Goal: Information Seeking & Learning: Find specific fact

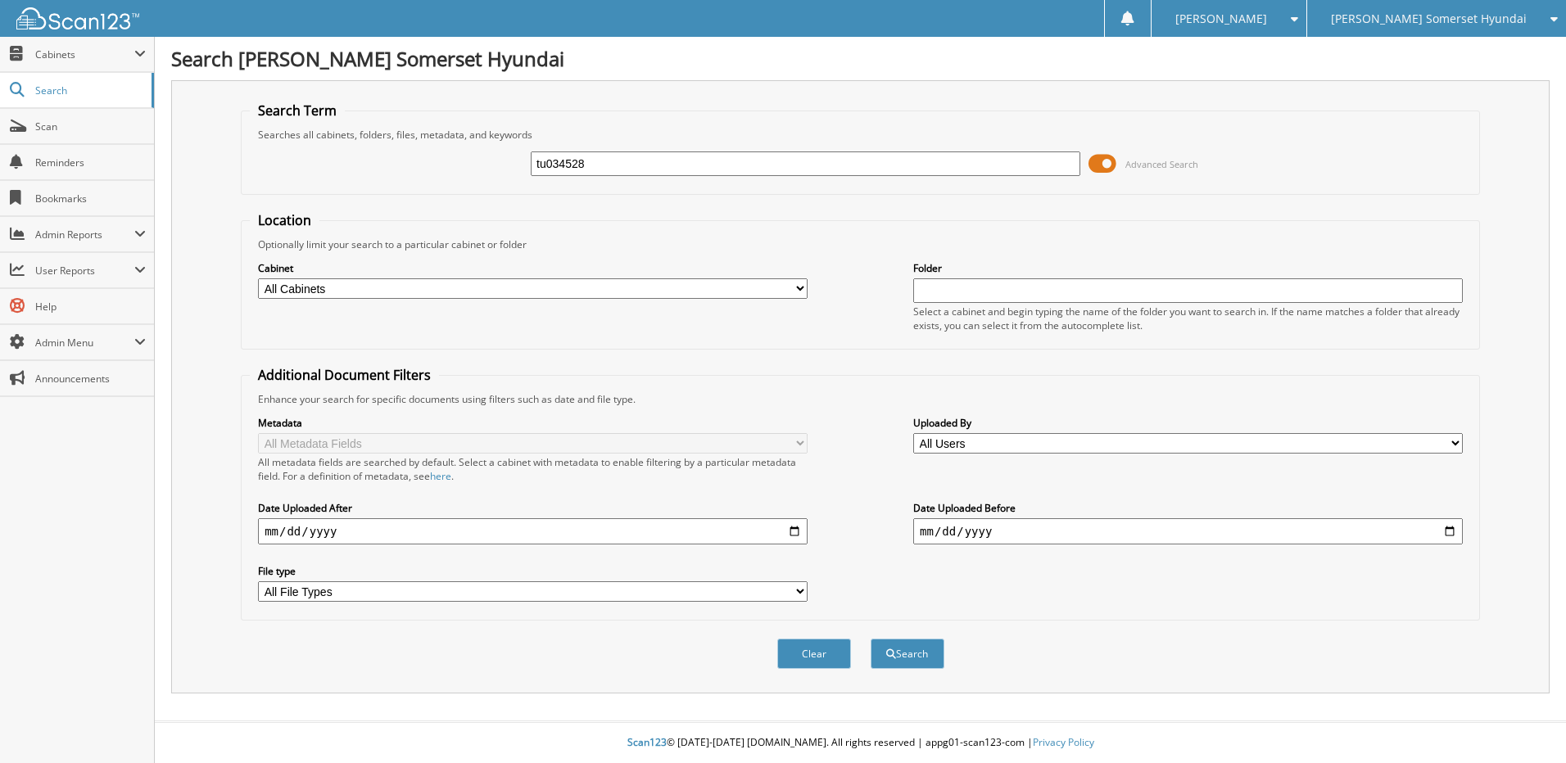
type input "tu034528"
click at [871, 639] on button "Search" at bounding box center [908, 654] width 74 height 30
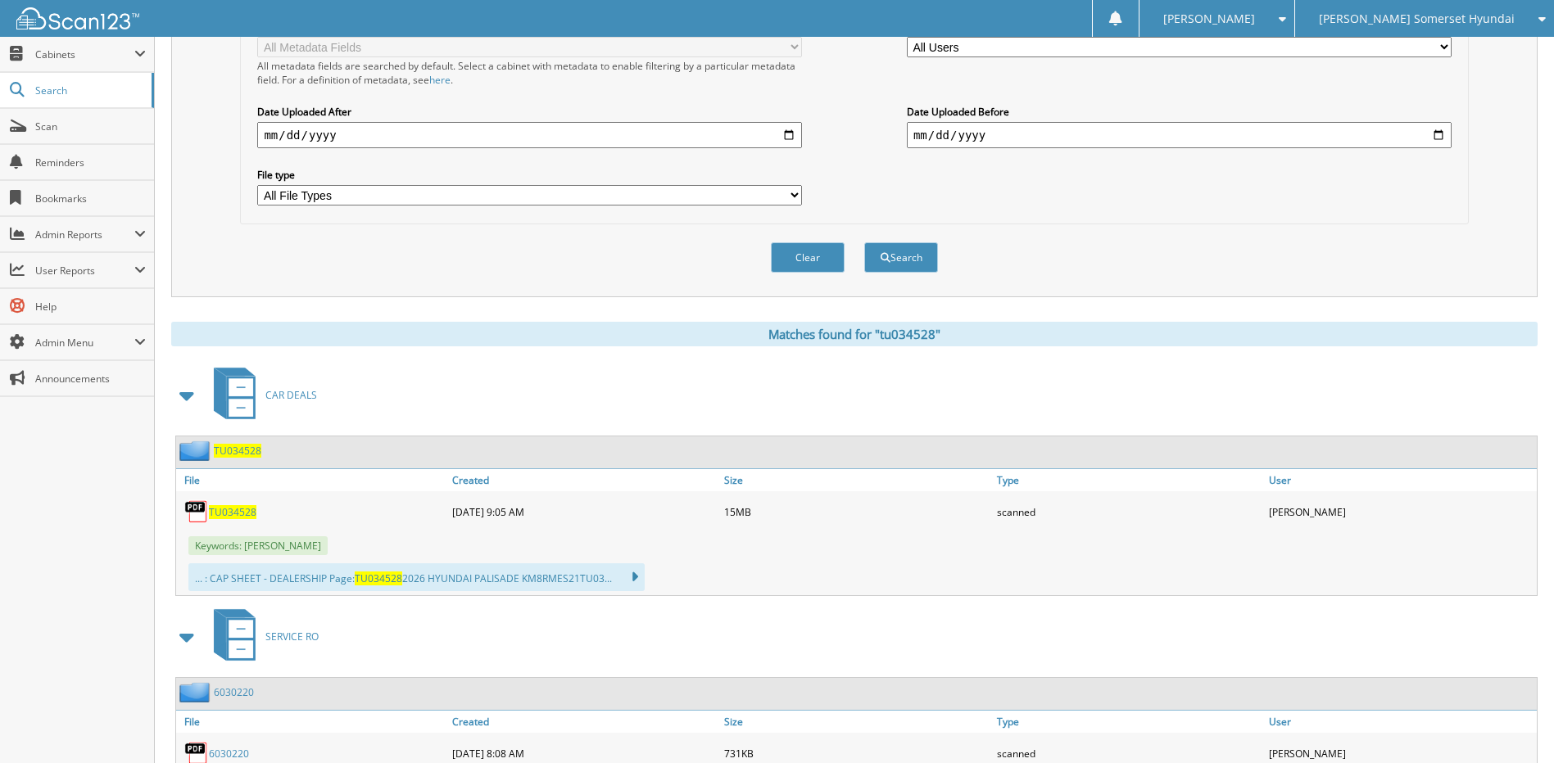
scroll to position [410, 0]
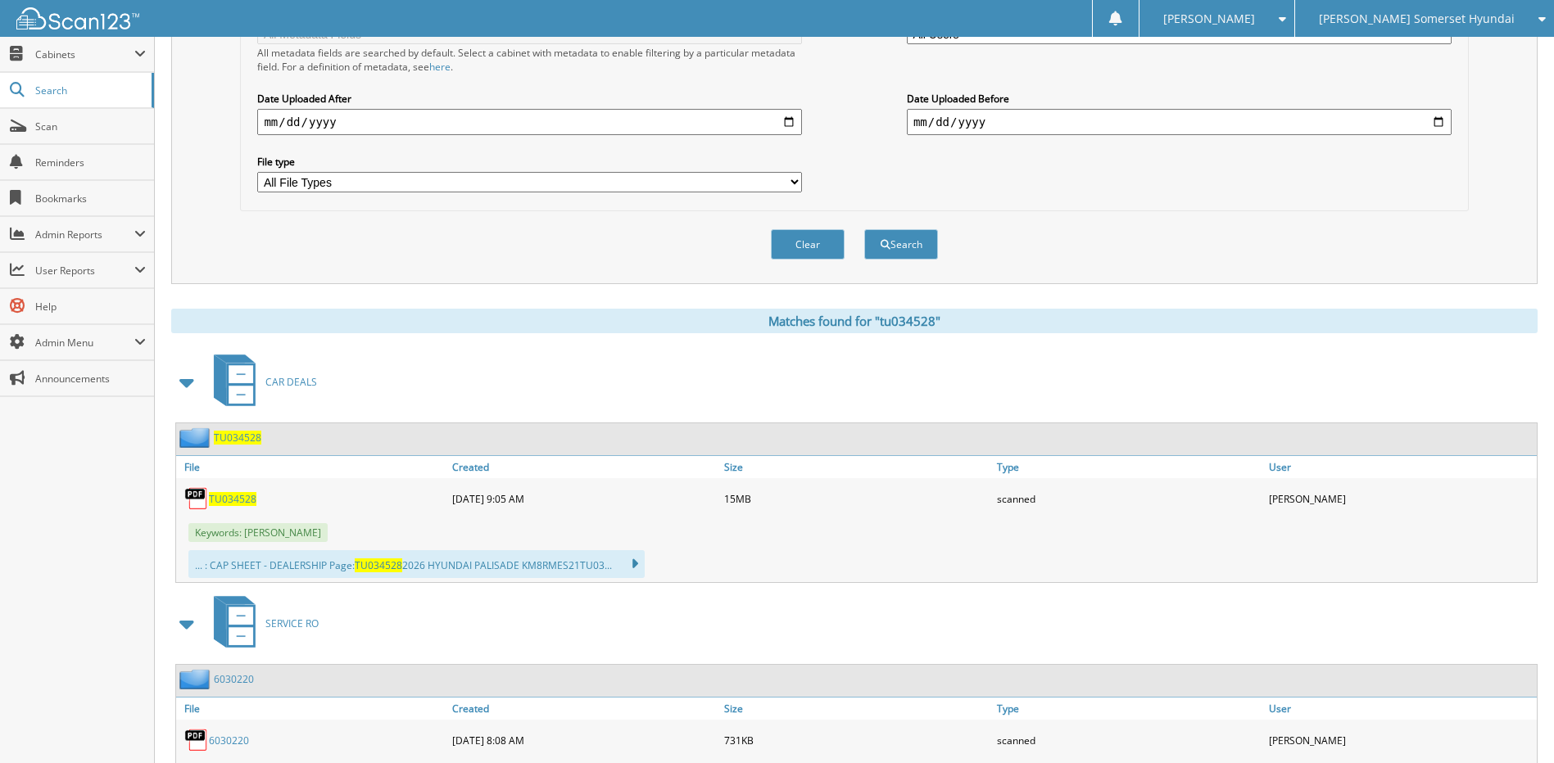
click at [234, 504] on span "TU034528" at bounding box center [233, 499] width 48 height 14
click at [82, 130] on span "Scan" at bounding box center [90, 127] width 111 height 14
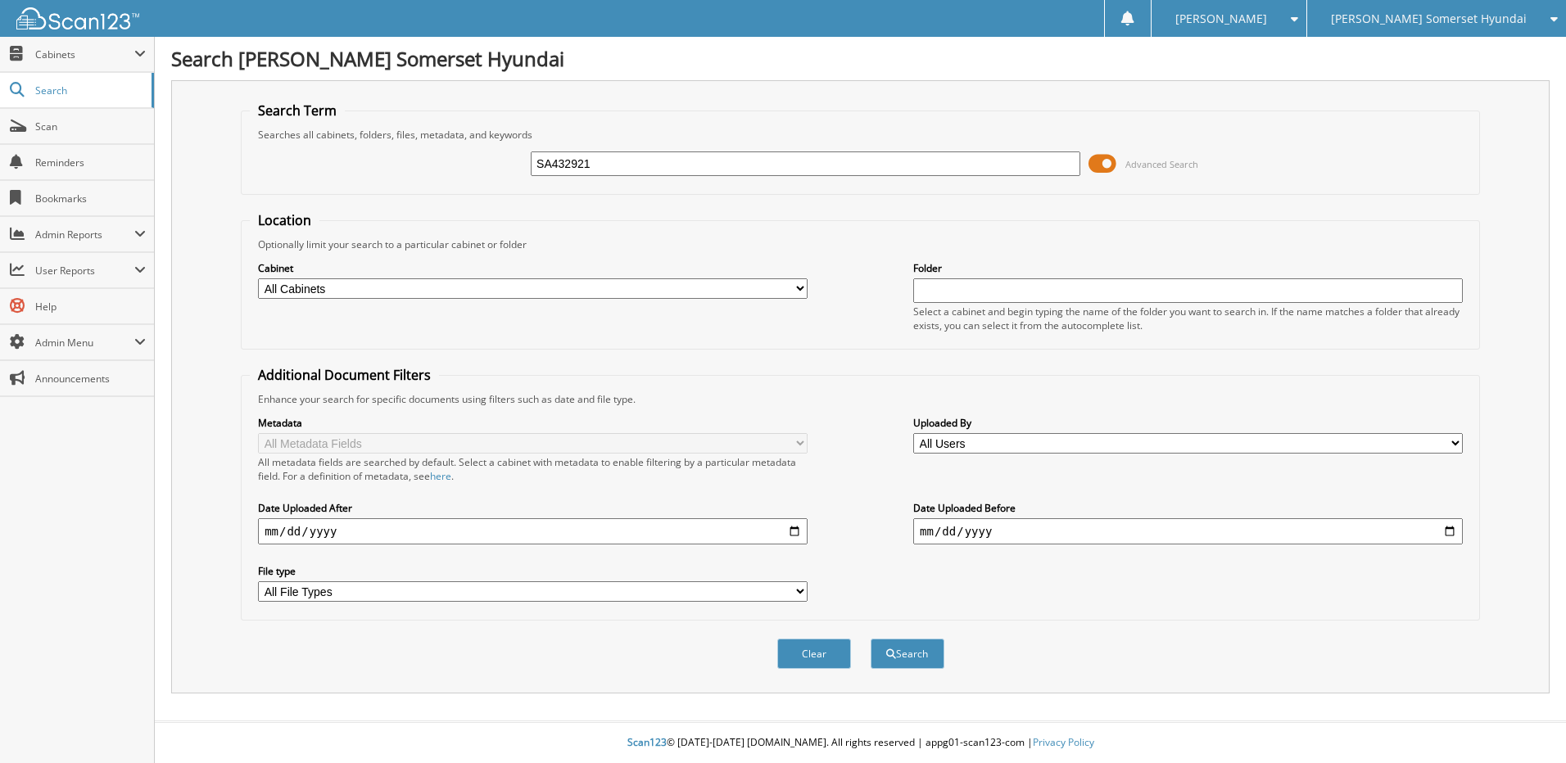
type input "SA432921"
click at [871, 639] on button "Search" at bounding box center [908, 654] width 74 height 30
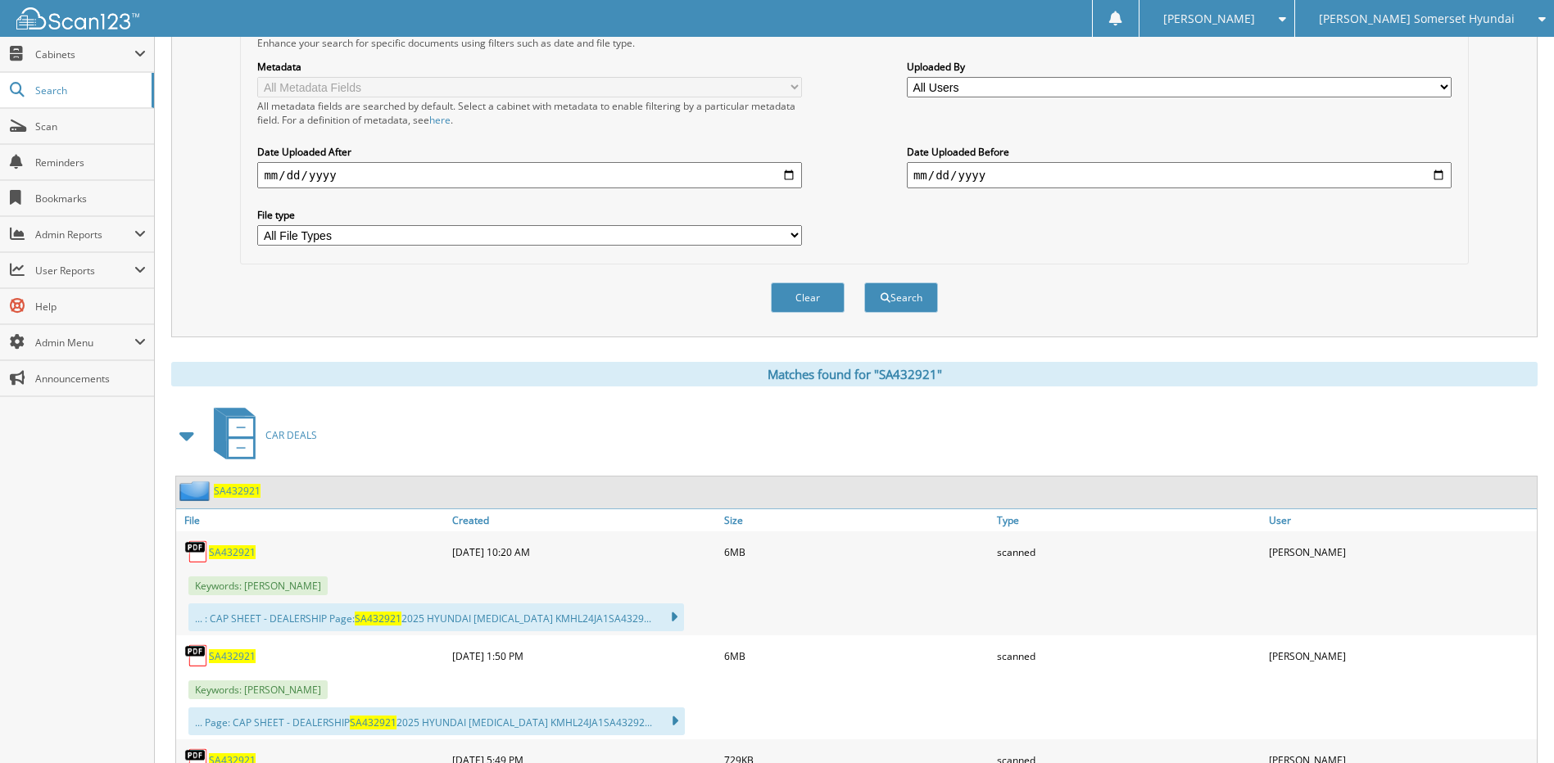
scroll to position [492, 0]
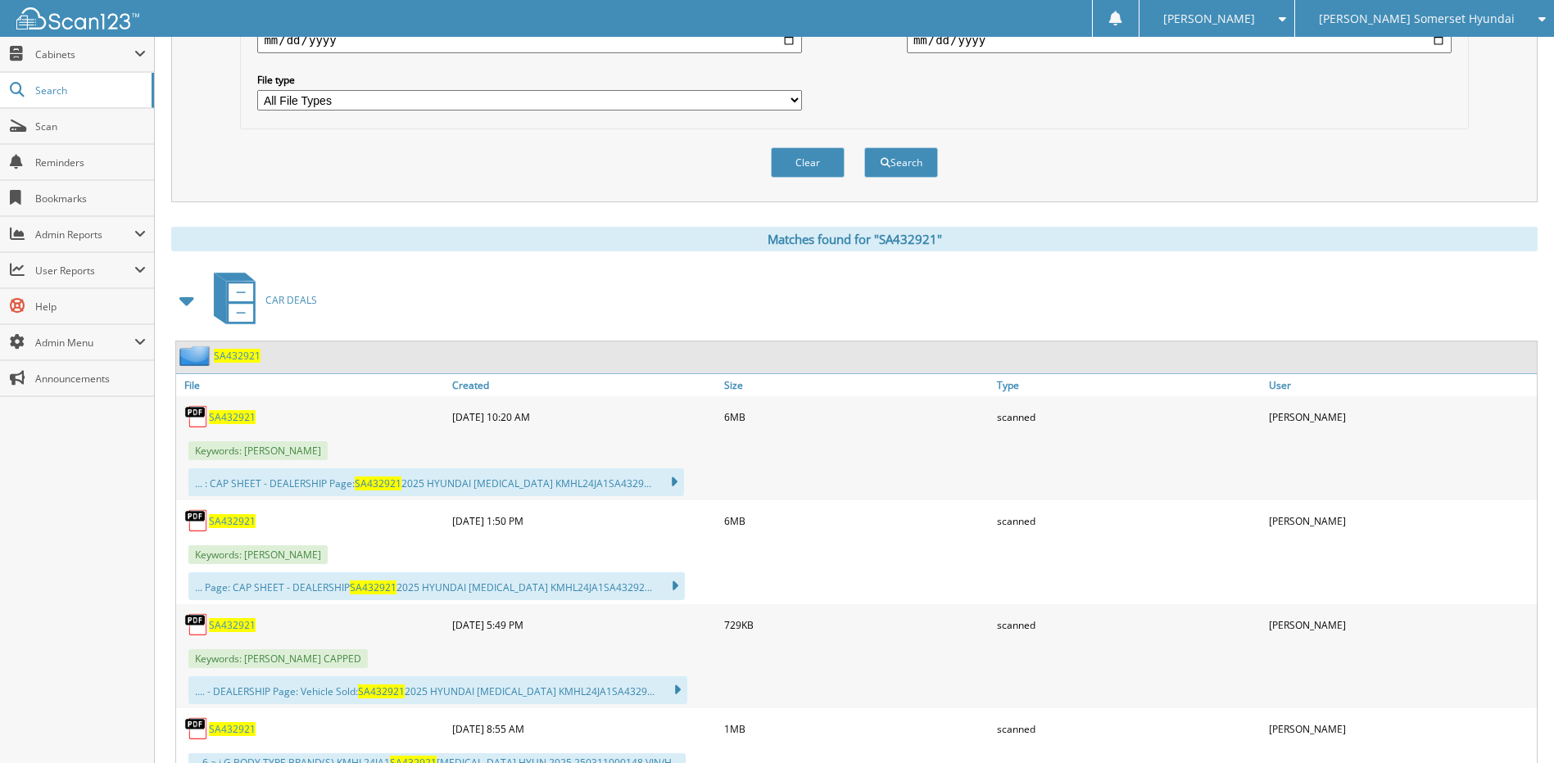
click at [242, 418] on span "SA432921" at bounding box center [232, 417] width 47 height 14
click at [84, 122] on span "Scan" at bounding box center [90, 127] width 111 height 14
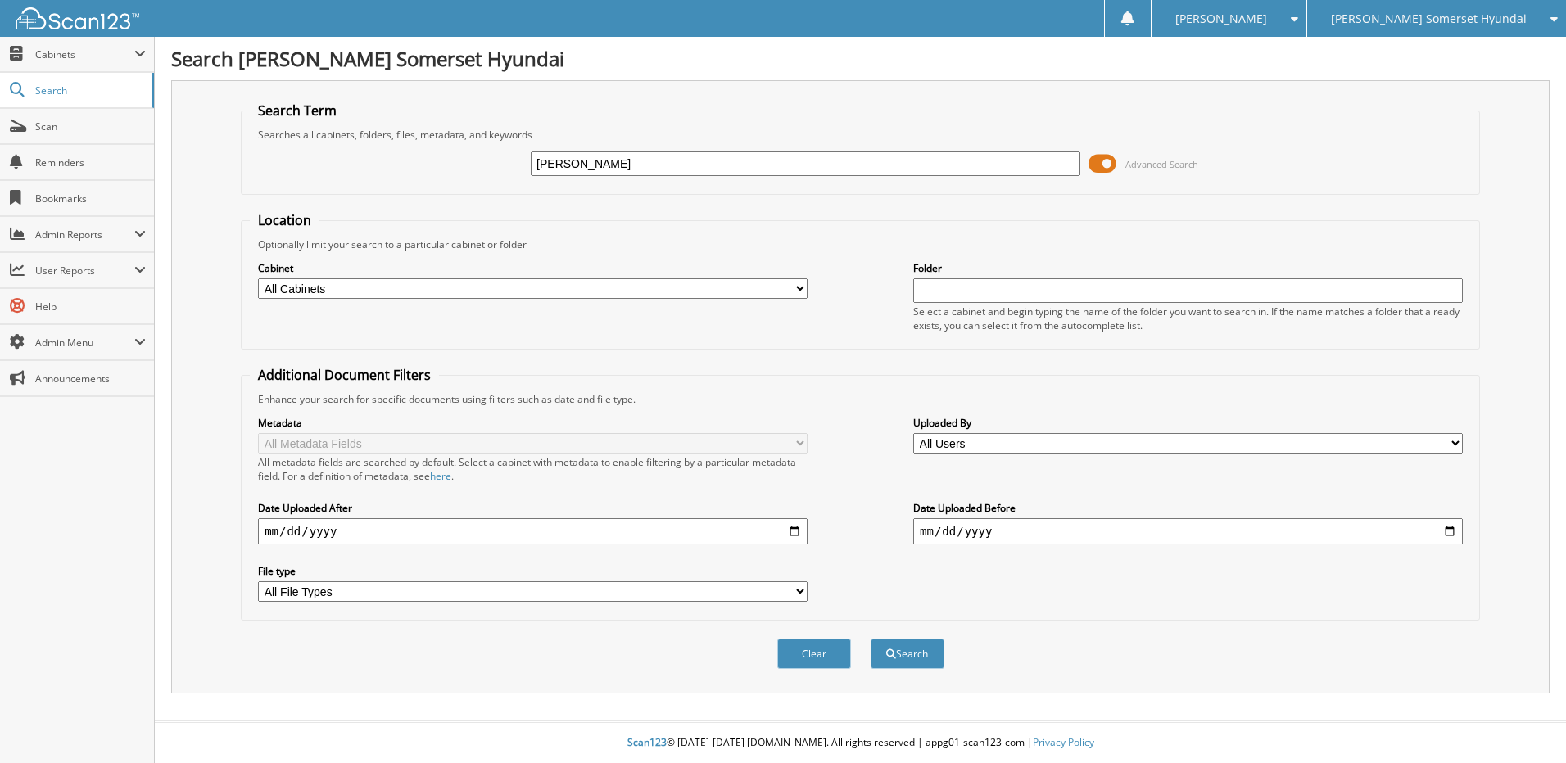
type input "AMANDA ROBERTS"
click at [871, 639] on button "Search" at bounding box center [908, 654] width 74 height 30
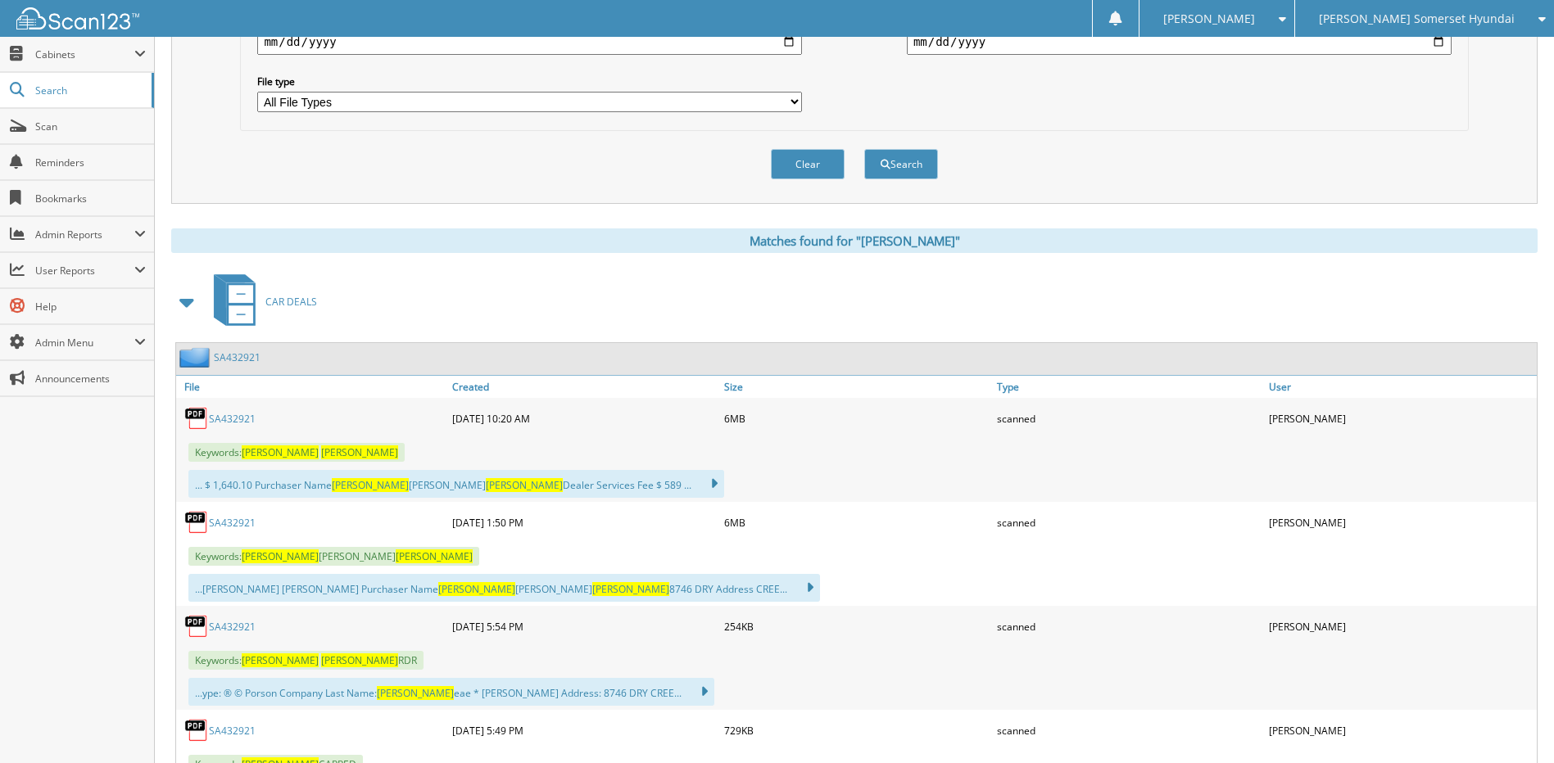
scroll to position [492, 0]
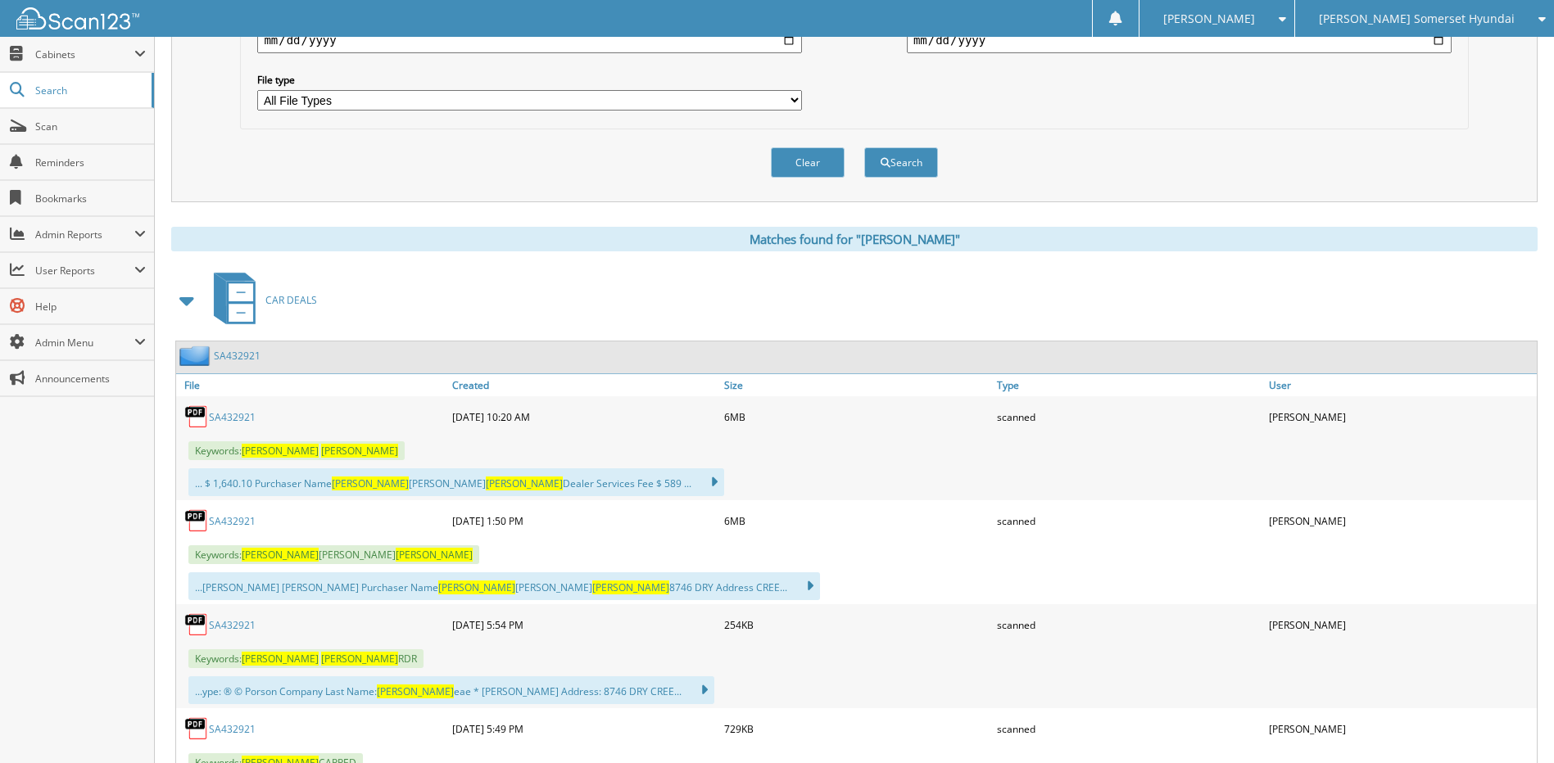
click at [231, 522] on link "SA432921" at bounding box center [232, 521] width 47 height 14
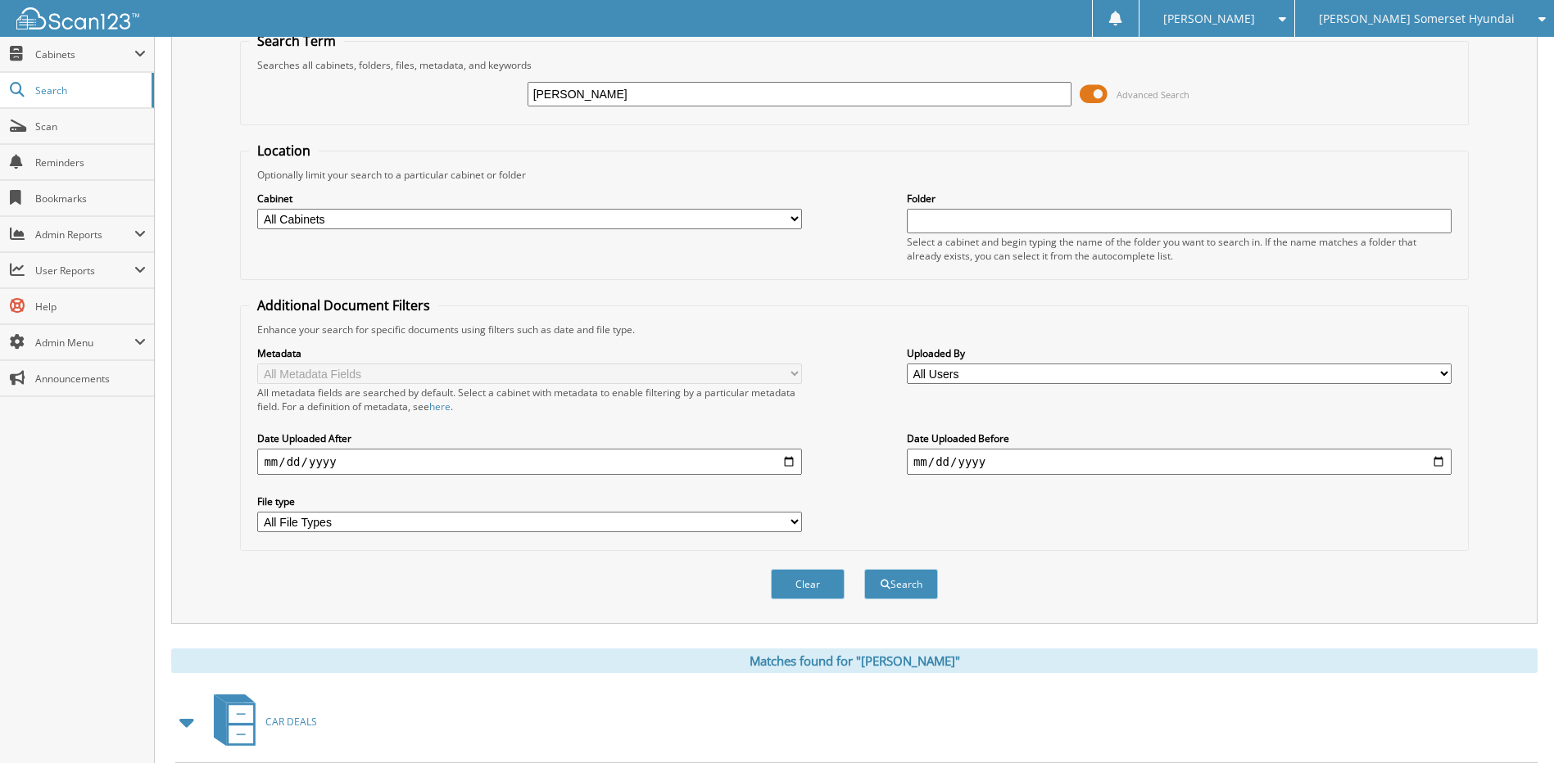
scroll to position [0, 0]
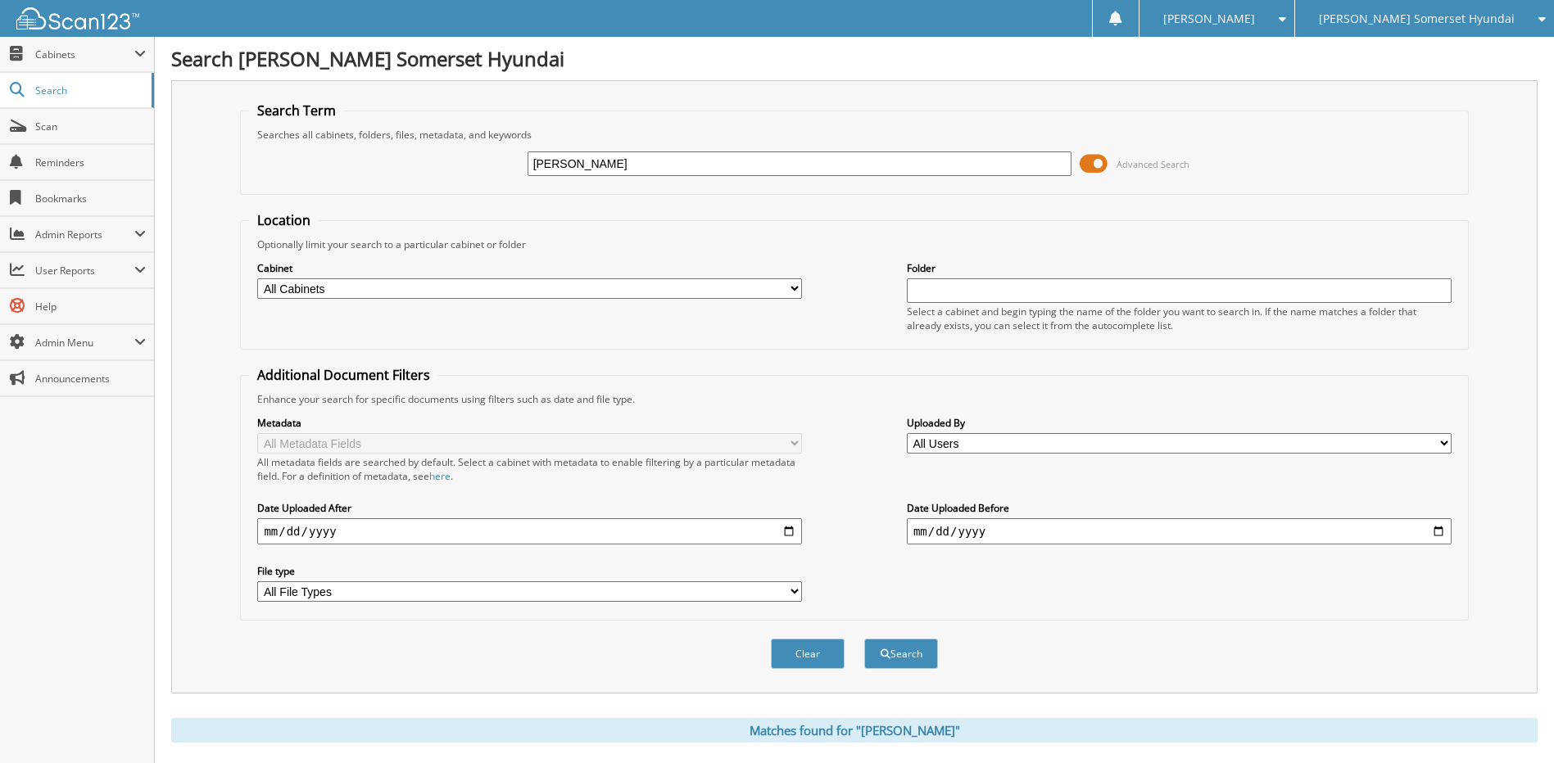
click at [356, 183] on div "AMANDA ROBERTS Advanced Search" at bounding box center [854, 164] width 1210 height 44
paste input "MR376567"
type input "MR376567"
click at [864, 639] on button "Search" at bounding box center [901, 654] width 74 height 30
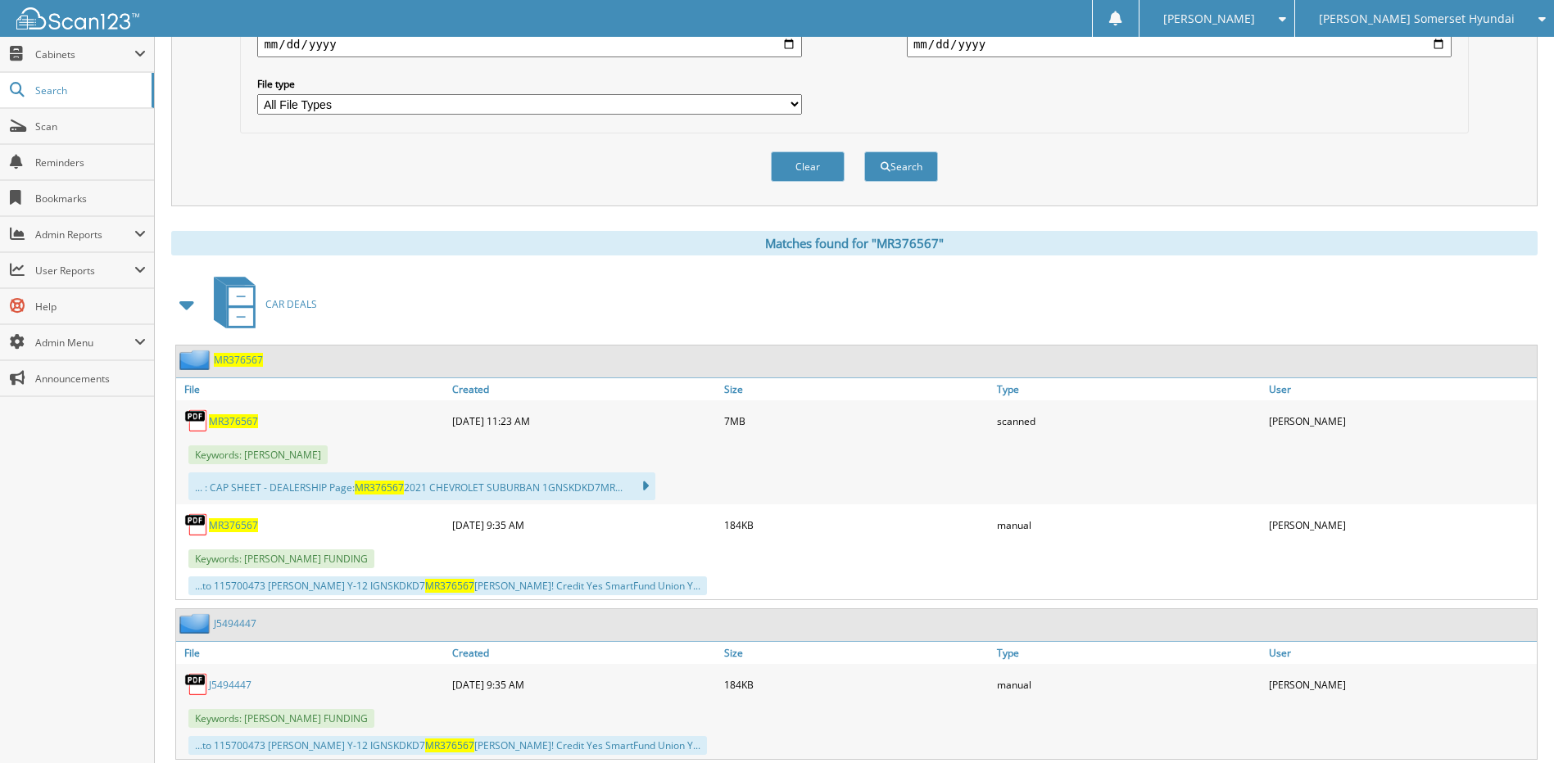
scroll to position [492, 0]
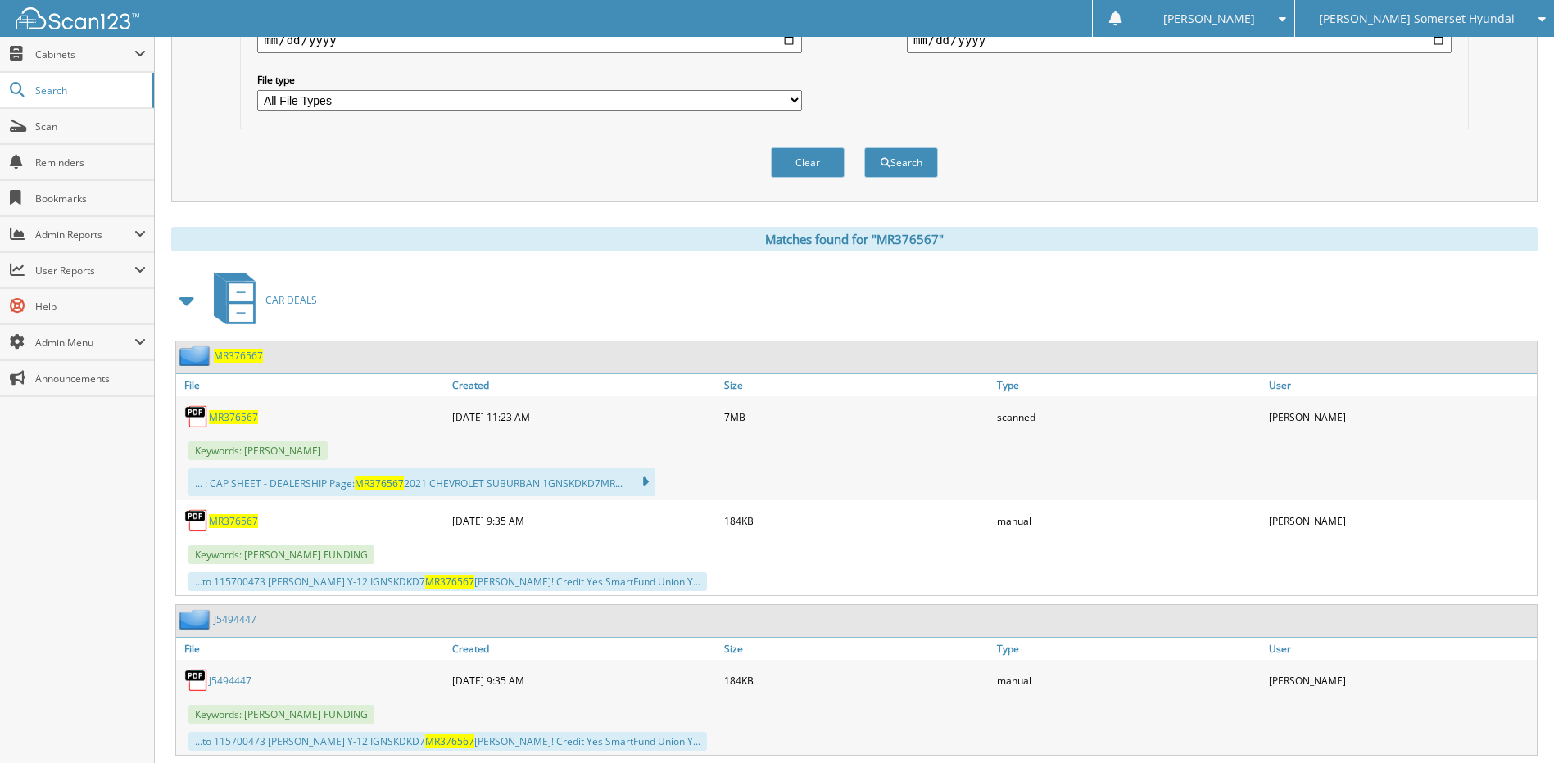
click at [246, 419] on span "MR376567" at bounding box center [233, 417] width 49 height 14
click at [40, 125] on span "Scan" at bounding box center [90, 127] width 111 height 14
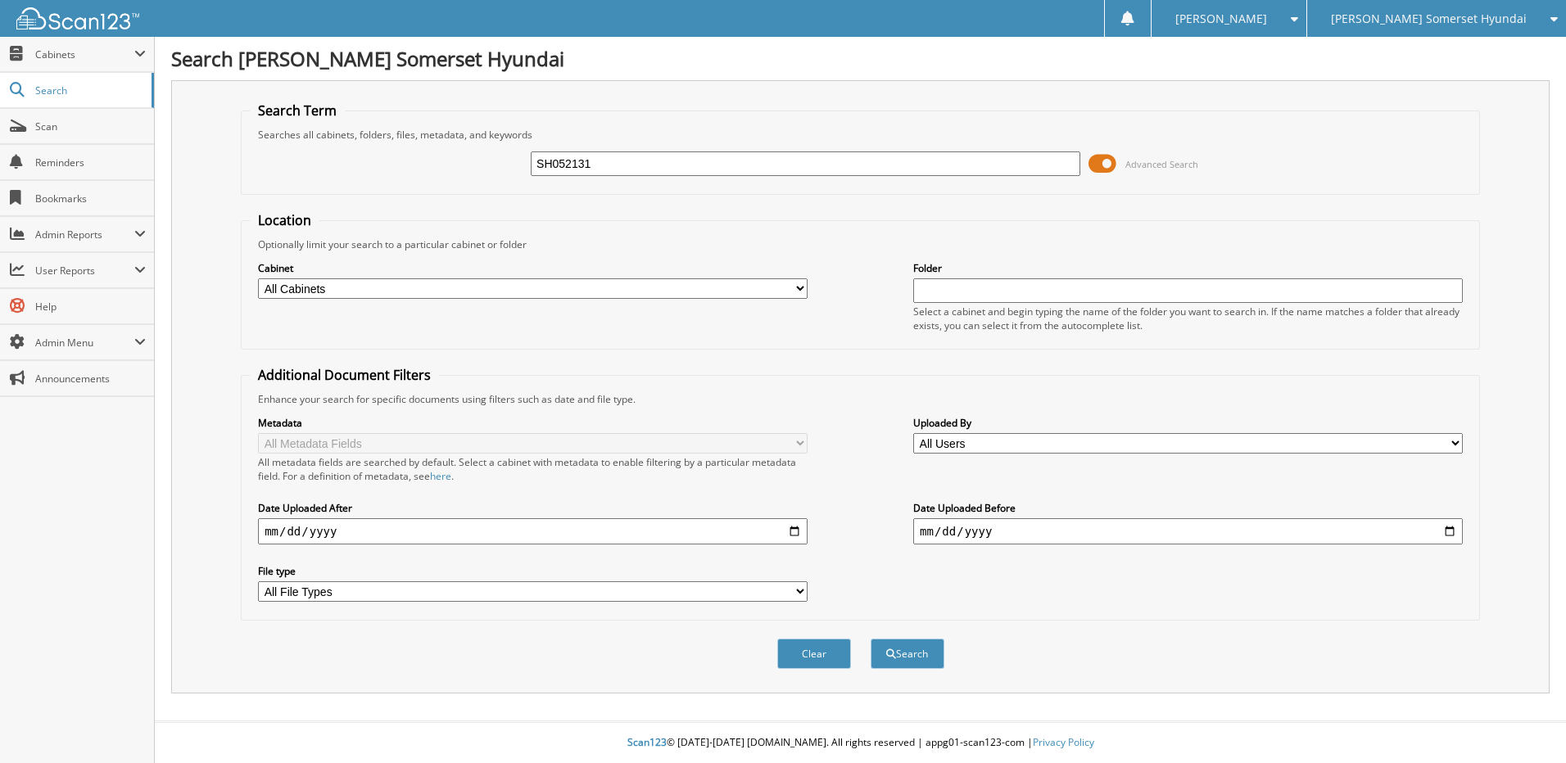
type input "SH052131"
click at [871, 639] on button "Search" at bounding box center [908, 654] width 74 height 30
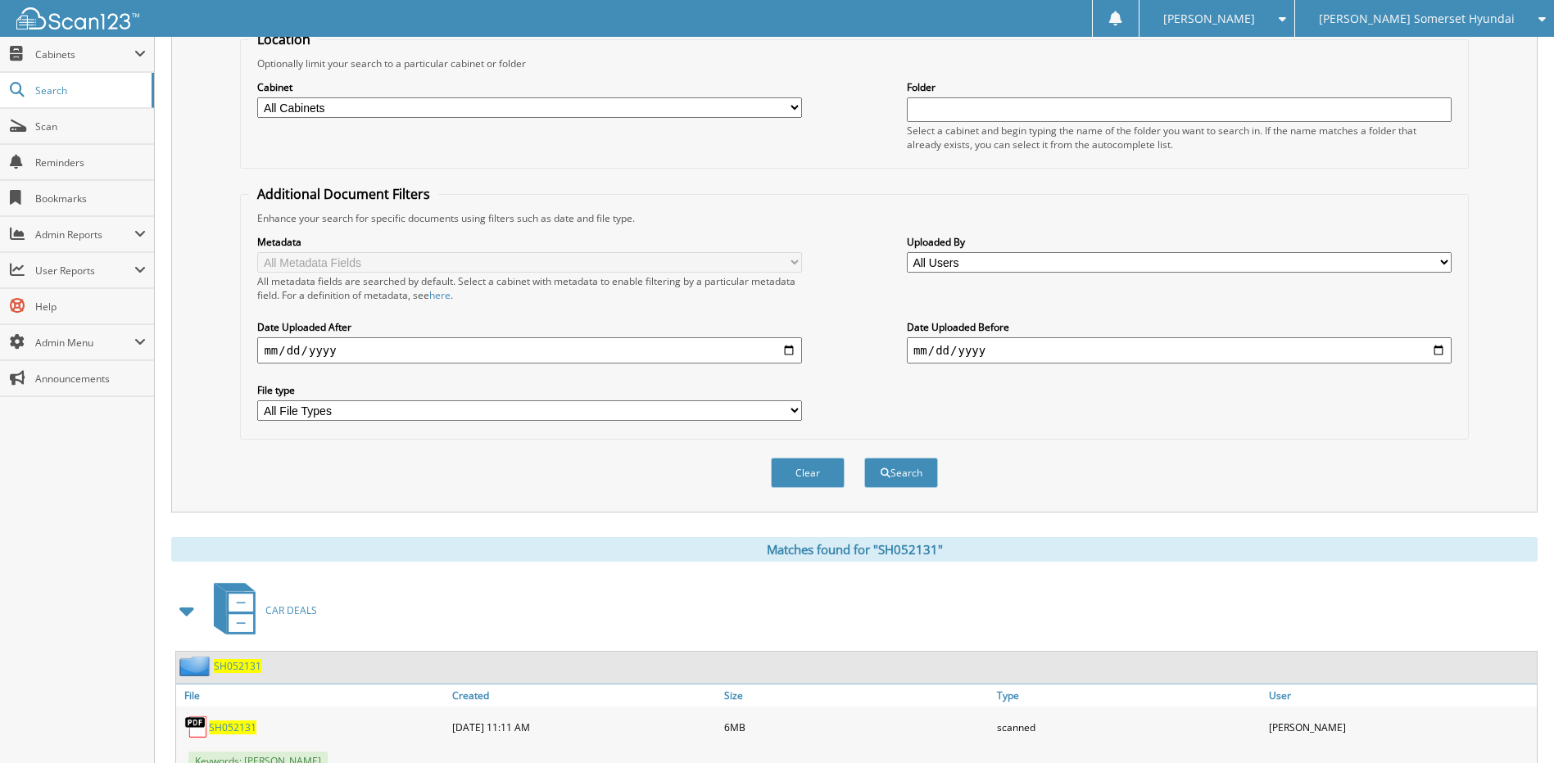
scroll to position [347, 0]
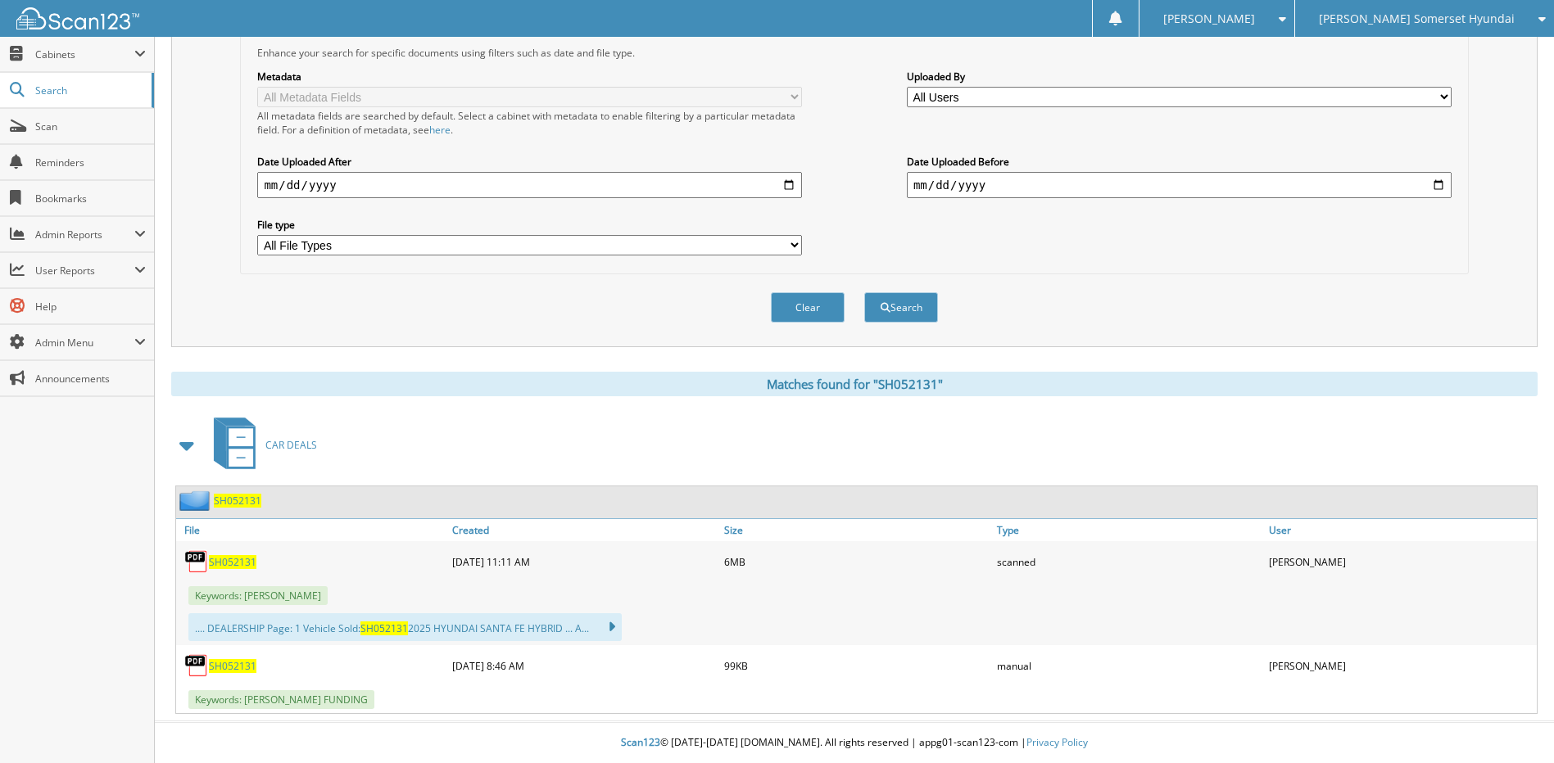
click at [240, 560] on span "SH052131" at bounding box center [233, 562] width 48 height 14
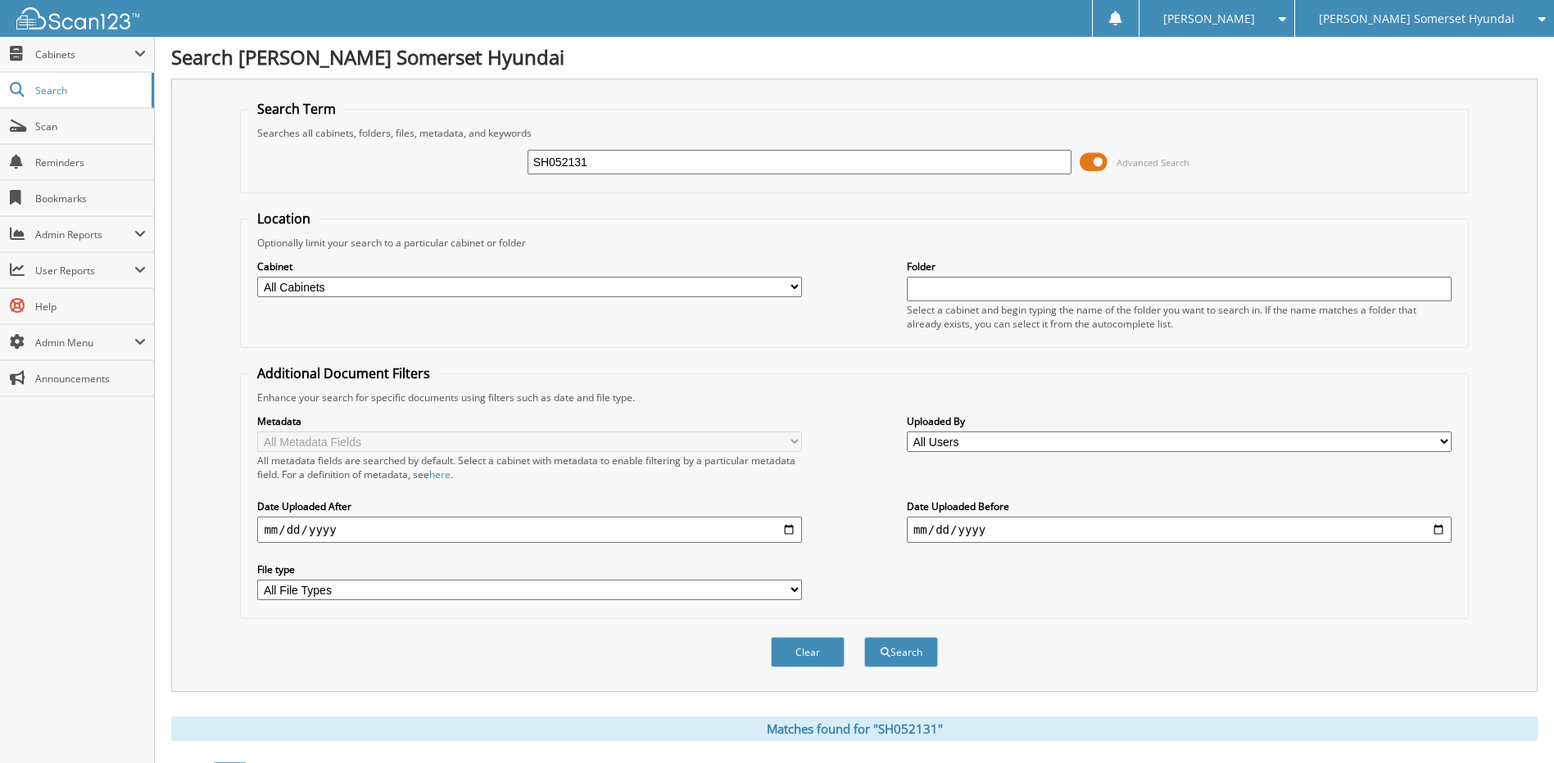
scroll to position [0, 0]
drag, startPoint x: 399, startPoint y: 164, endPoint x: 259, endPoint y: 165, distance: 140.1
click at [267, 165] on div "SH052131 Advanced Search" at bounding box center [854, 164] width 1210 height 44
paste input "U074997"
type input "SU074997"
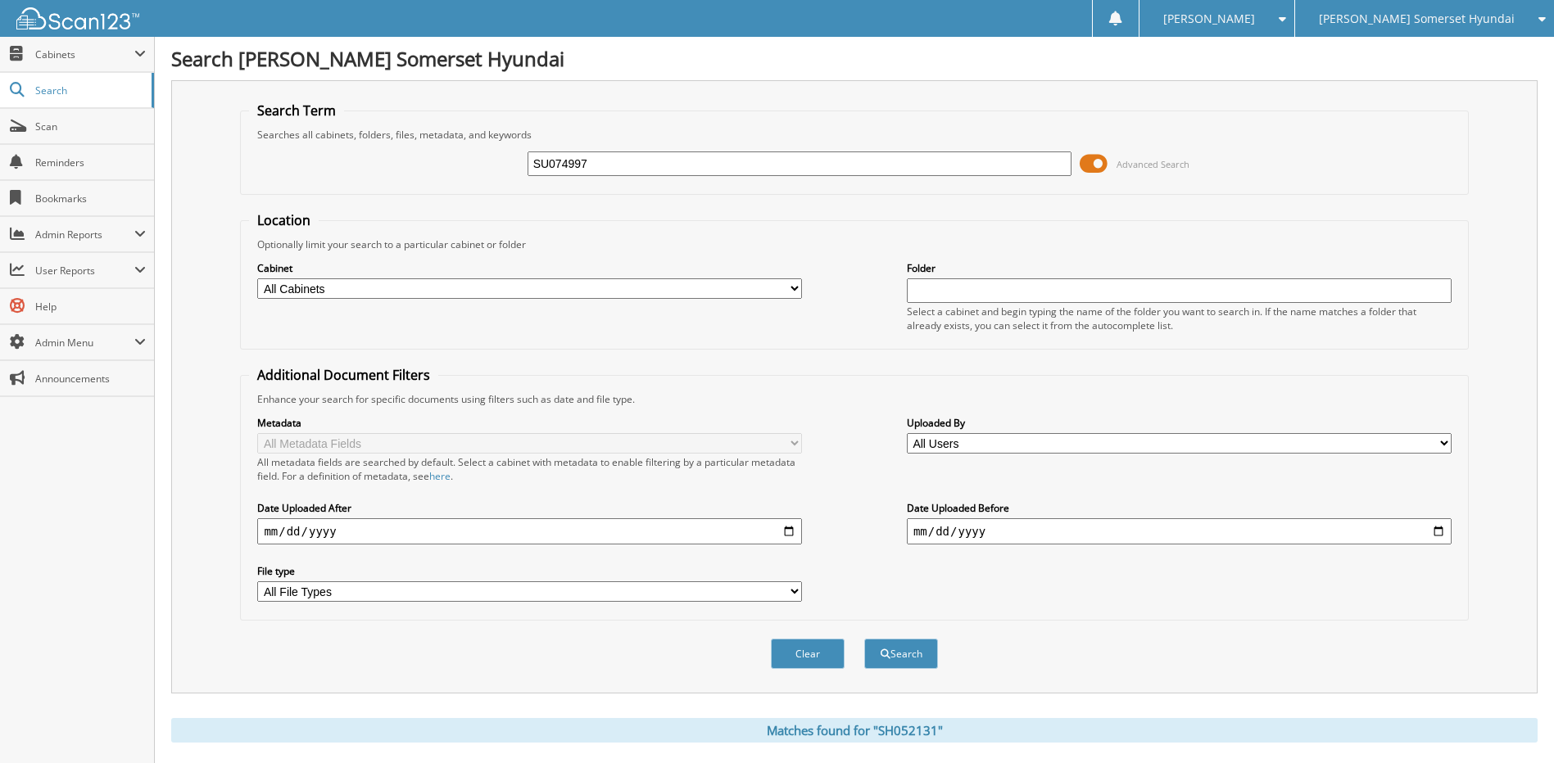
click at [864, 639] on button "Search" at bounding box center [901, 654] width 74 height 30
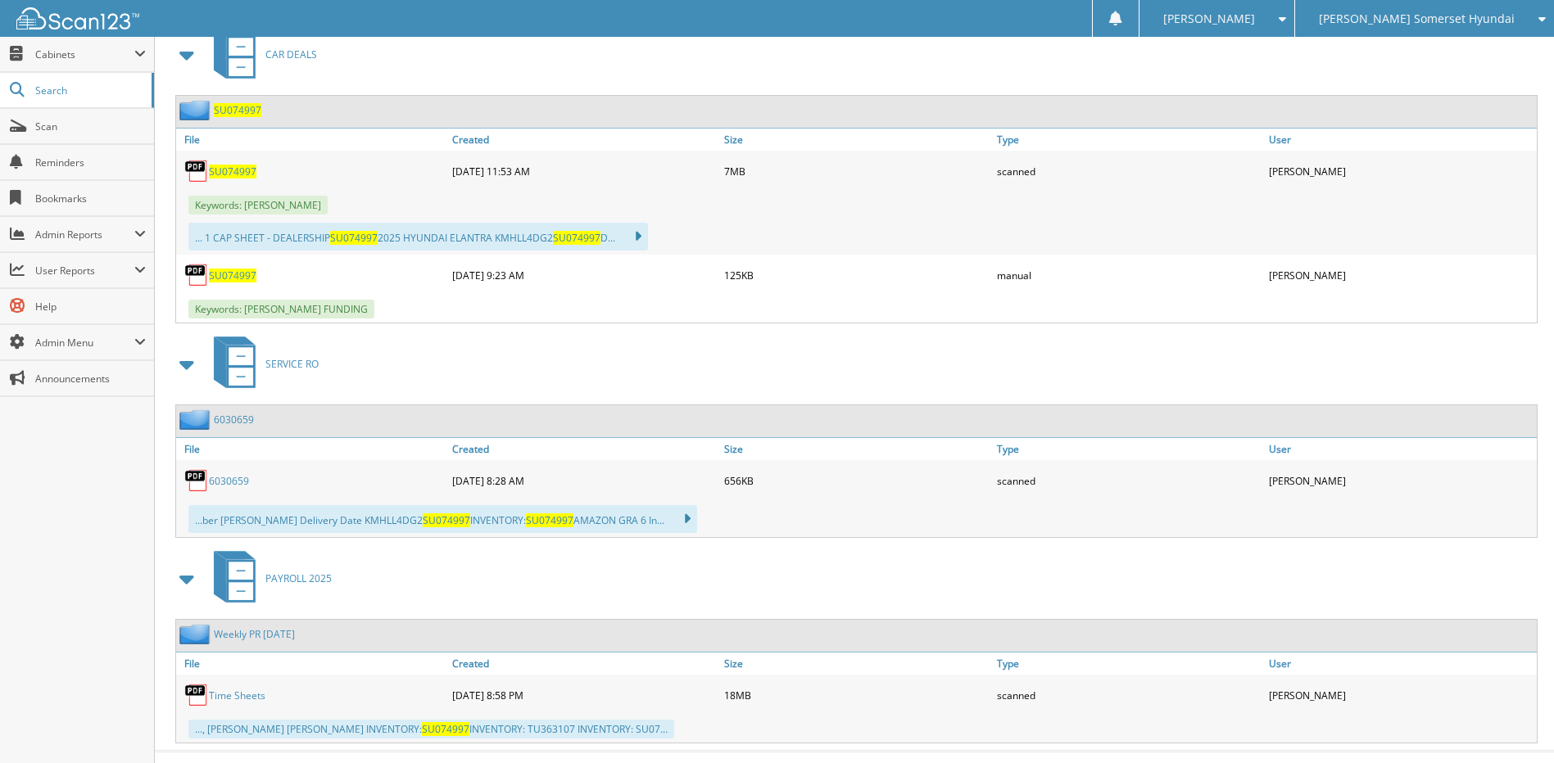
click at [229, 172] on span "SU074997" at bounding box center [233, 172] width 48 height 14
click at [102, 125] on span "Scan" at bounding box center [90, 127] width 111 height 14
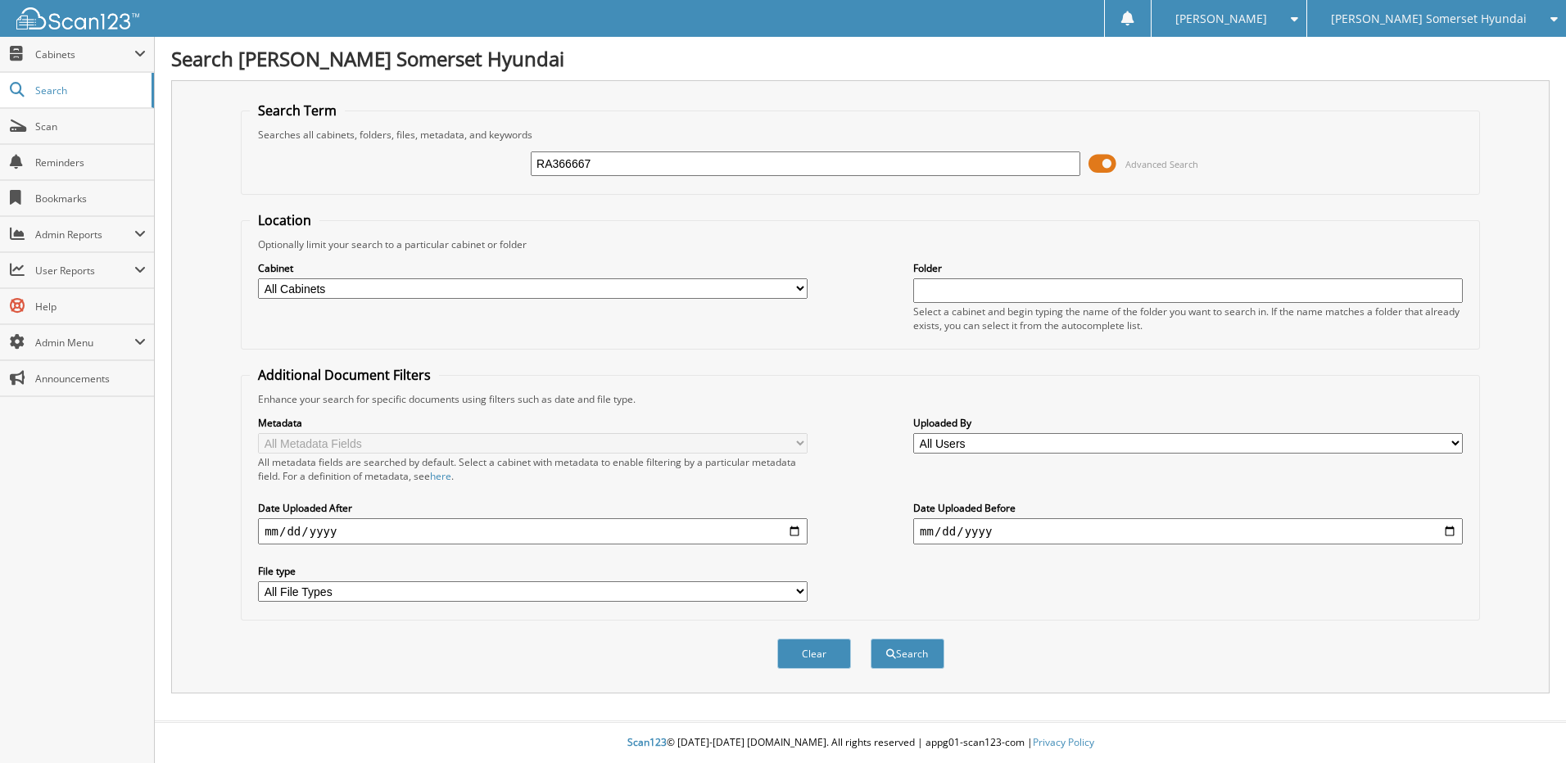
type input "RA366667"
click at [871, 639] on button "Search" at bounding box center [908, 654] width 74 height 30
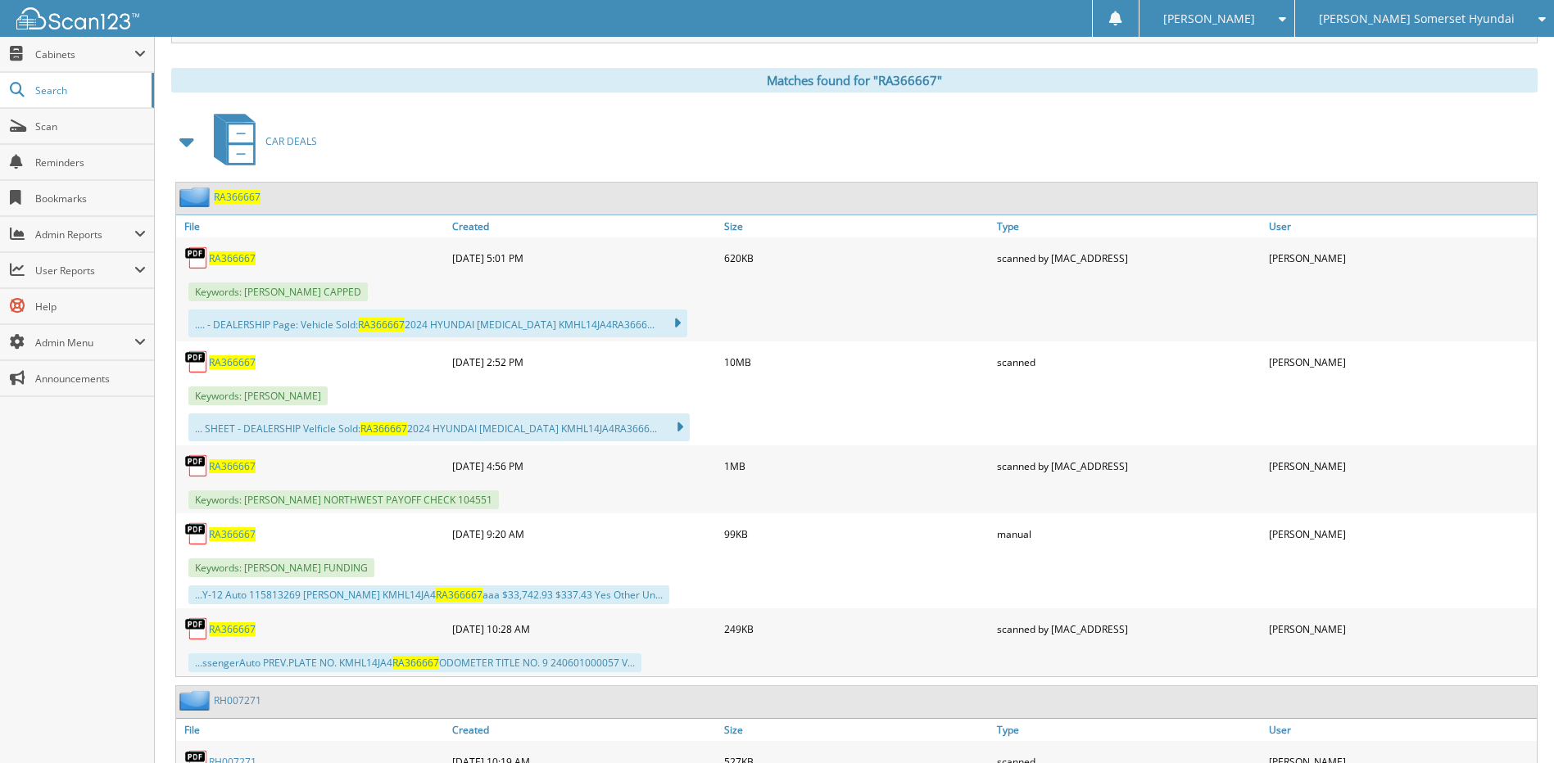
scroll to position [655, 0]
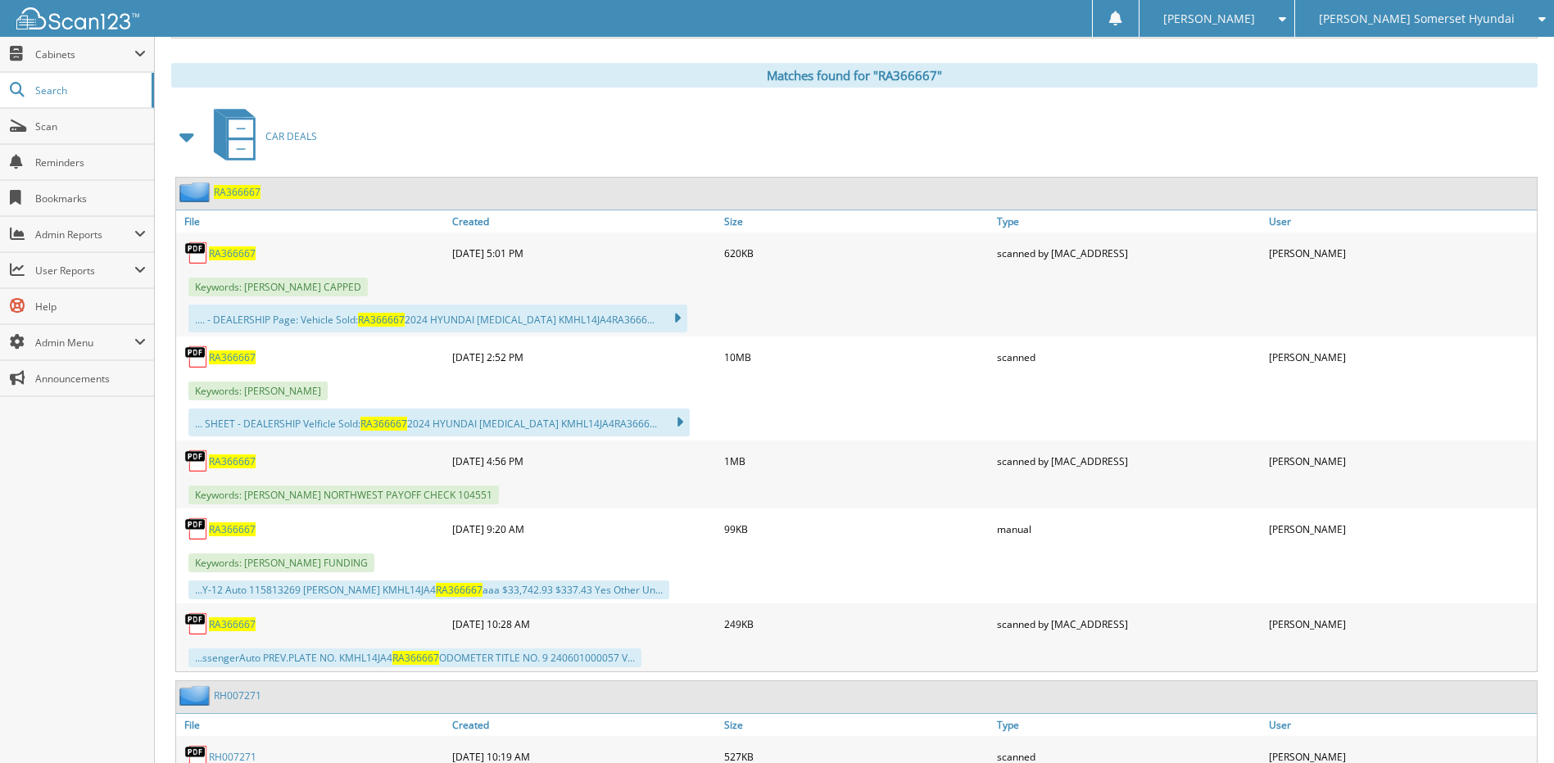
click at [220, 190] on span "RA366667" at bounding box center [237, 192] width 47 height 14
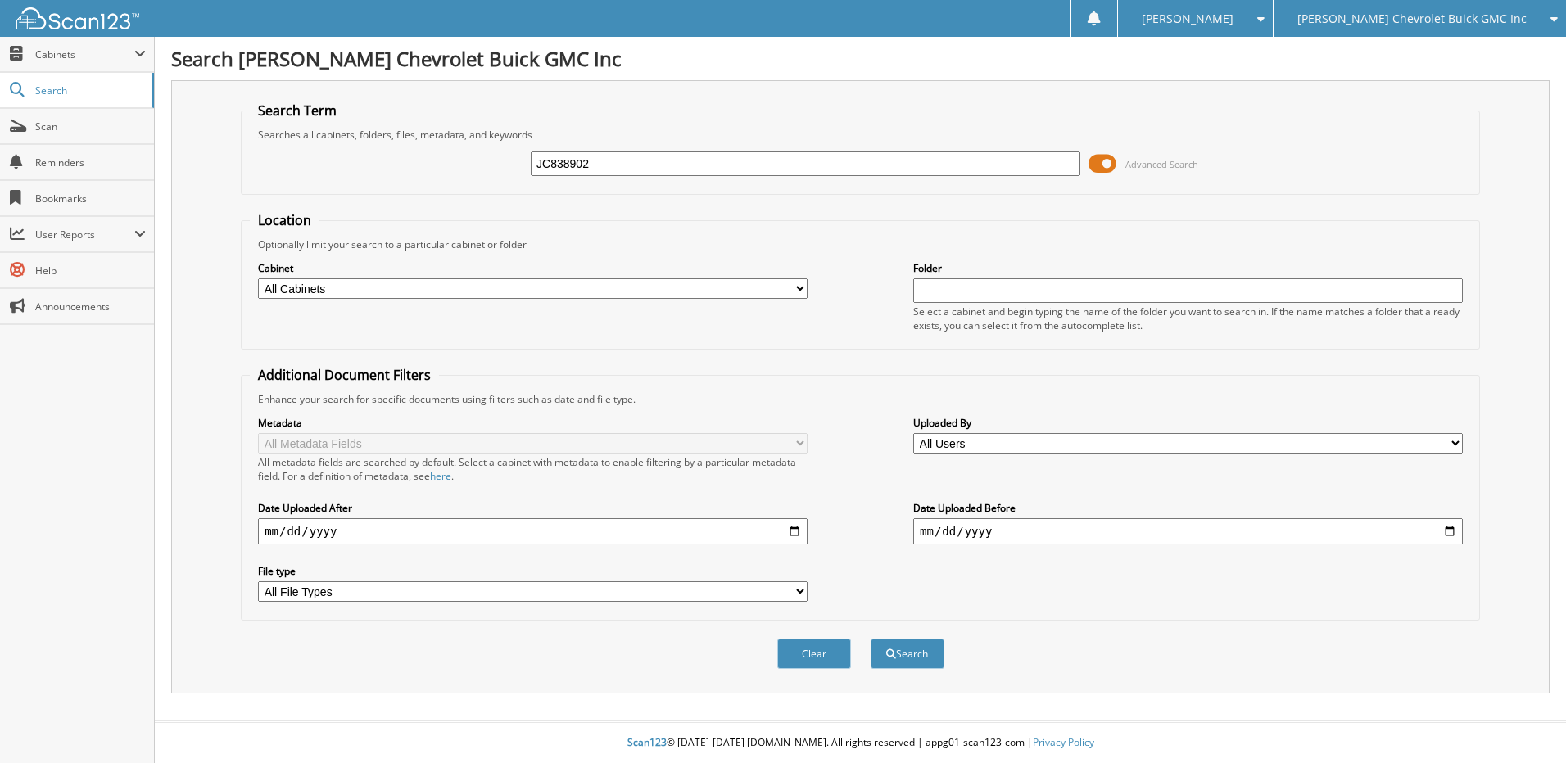
type input "JC838902"
click at [871, 639] on button "Search" at bounding box center [908, 654] width 74 height 30
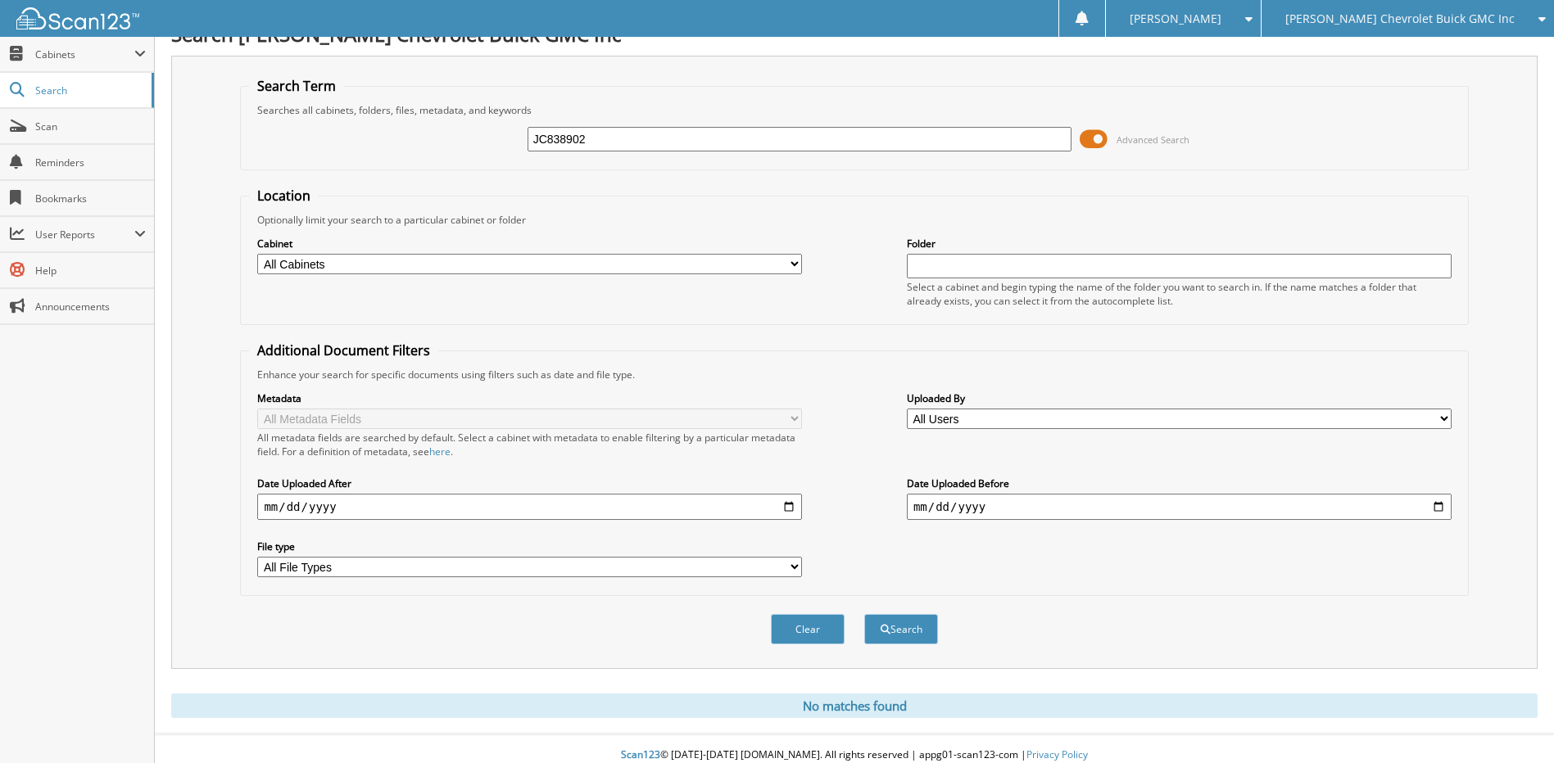
scroll to position [38, 0]
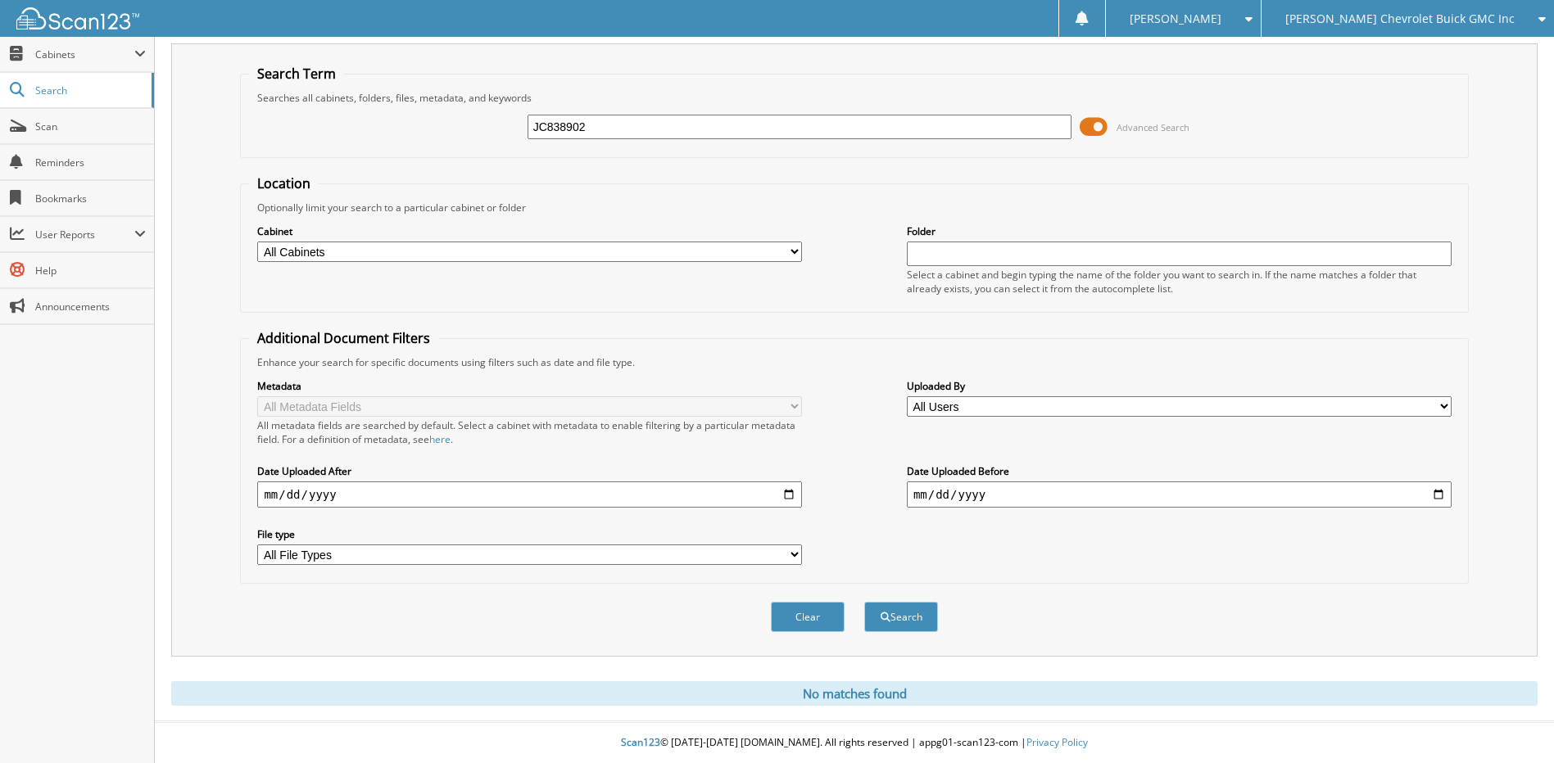
click at [1473, 6] on div "[PERSON_NAME] Chevrolet Buick GMC Inc" at bounding box center [1408, 18] width 276 height 37
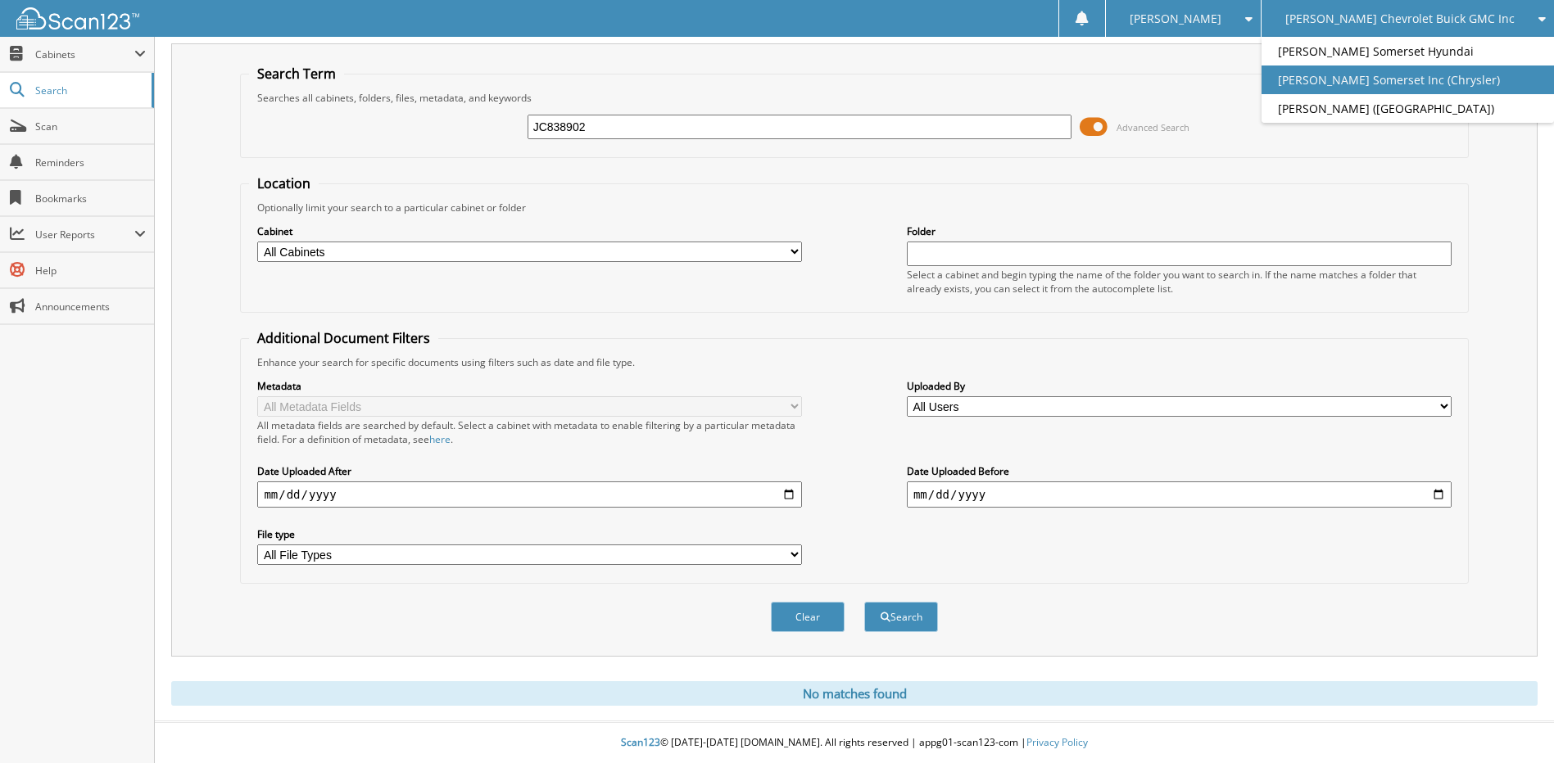
click at [1452, 87] on link "[PERSON_NAME] Somerset Inc (Chrysler)" at bounding box center [1408, 80] width 292 height 29
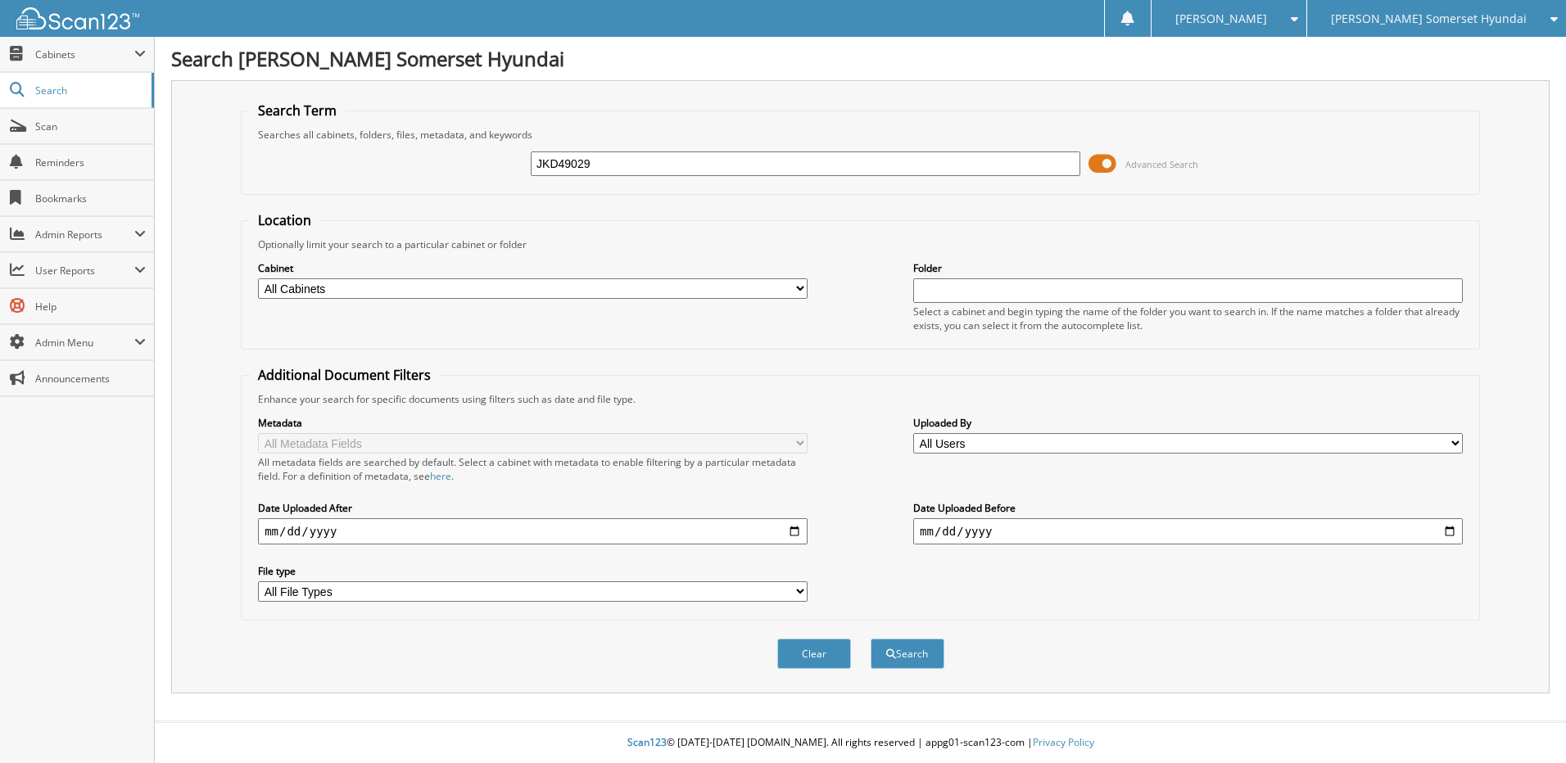
type input "JKD49029"
click at [871, 639] on button "Search" at bounding box center [908, 654] width 74 height 30
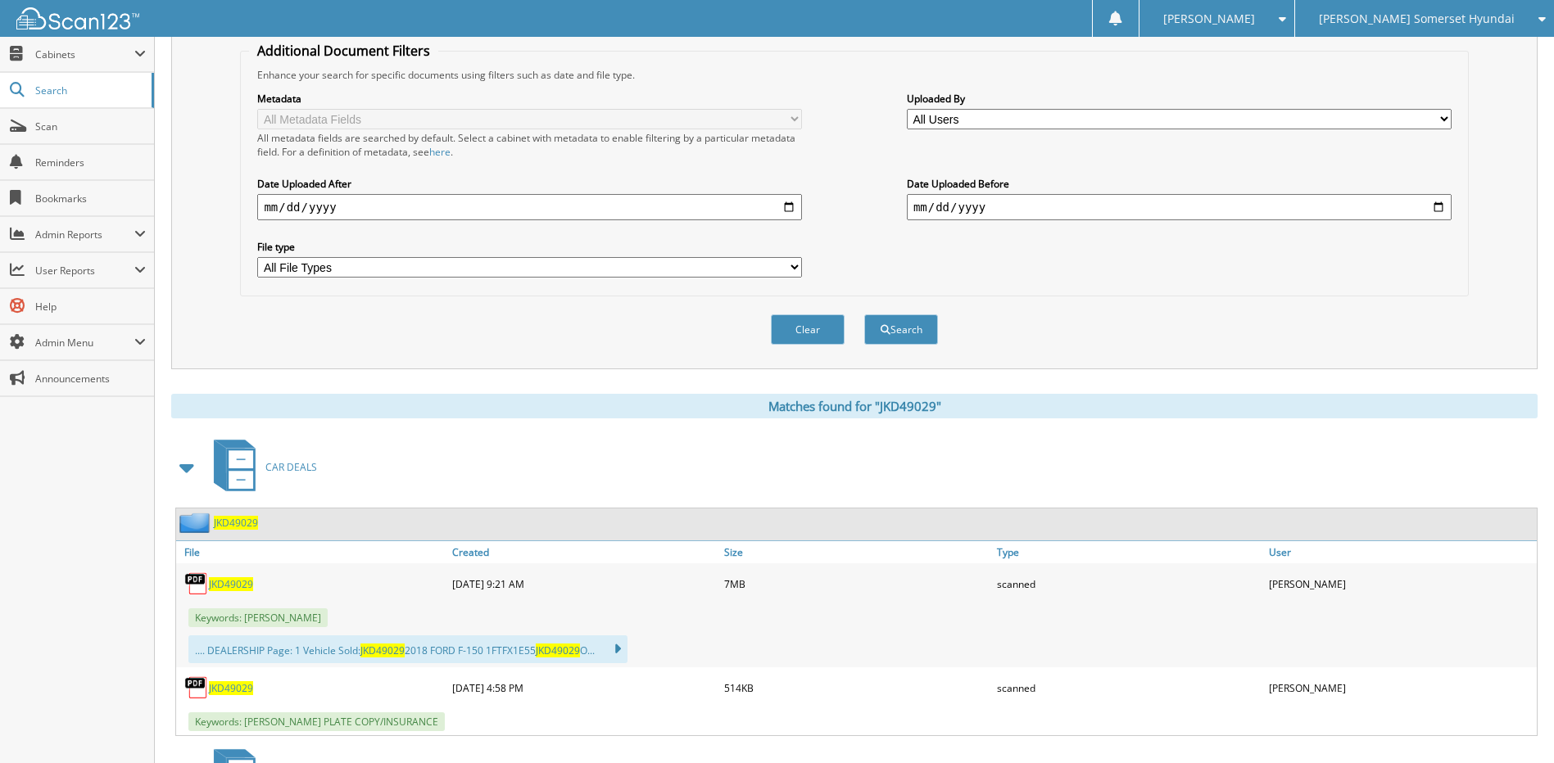
scroll to position [492, 0]
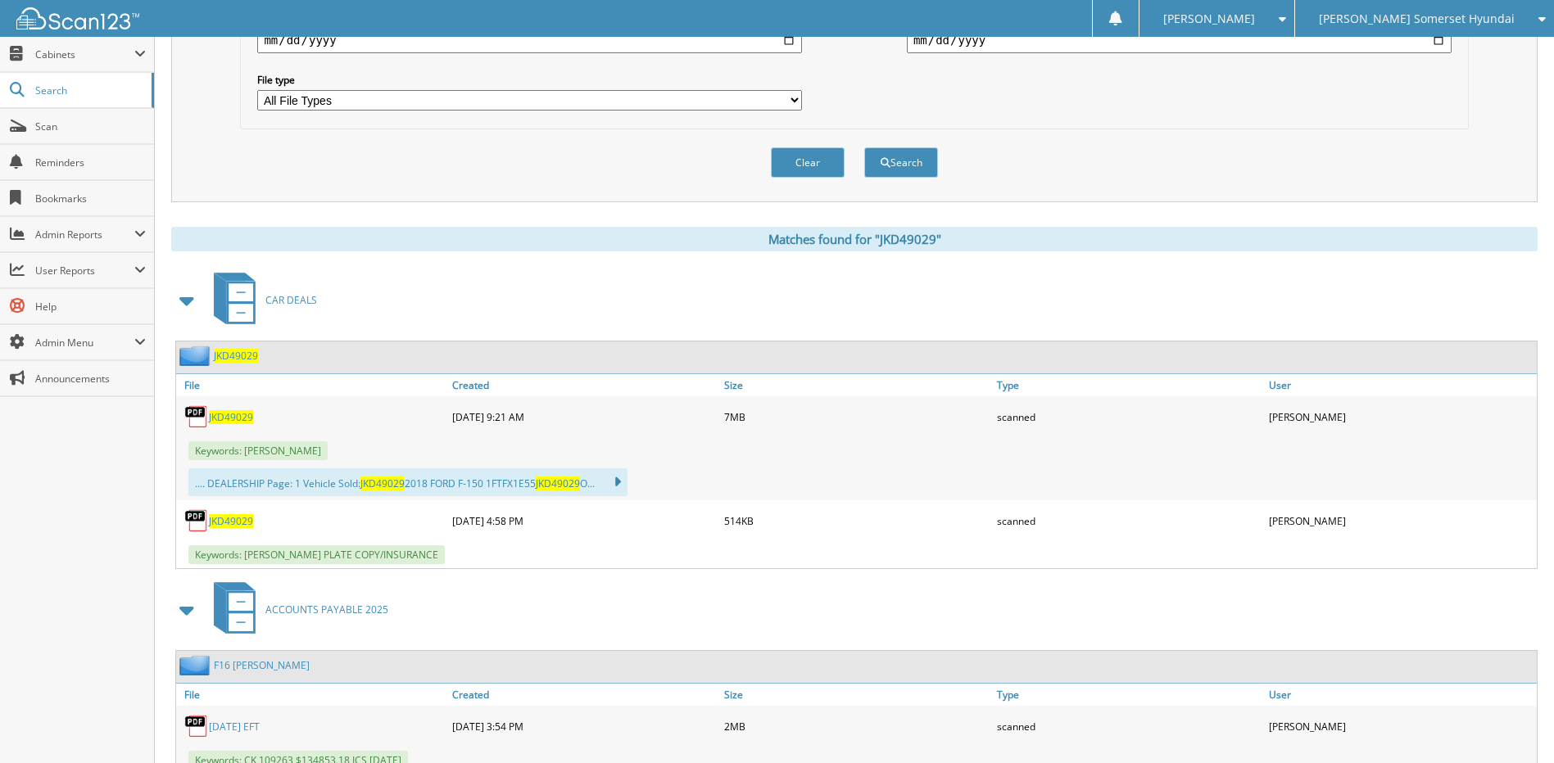
click at [224, 415] on span "JKD49029" at bounding box center [231, 417] width 44 height 14
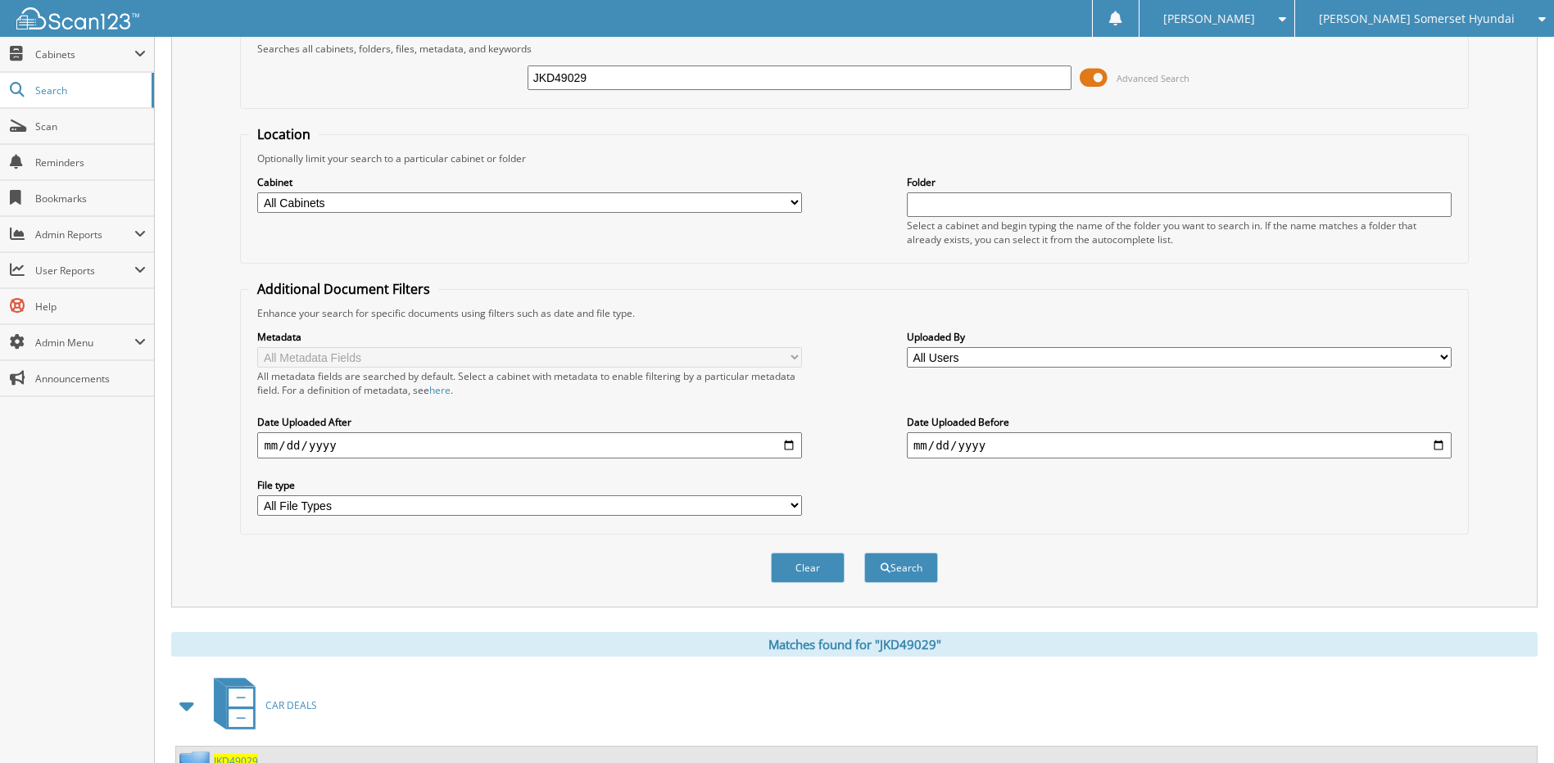
scroll to position [0, 0]
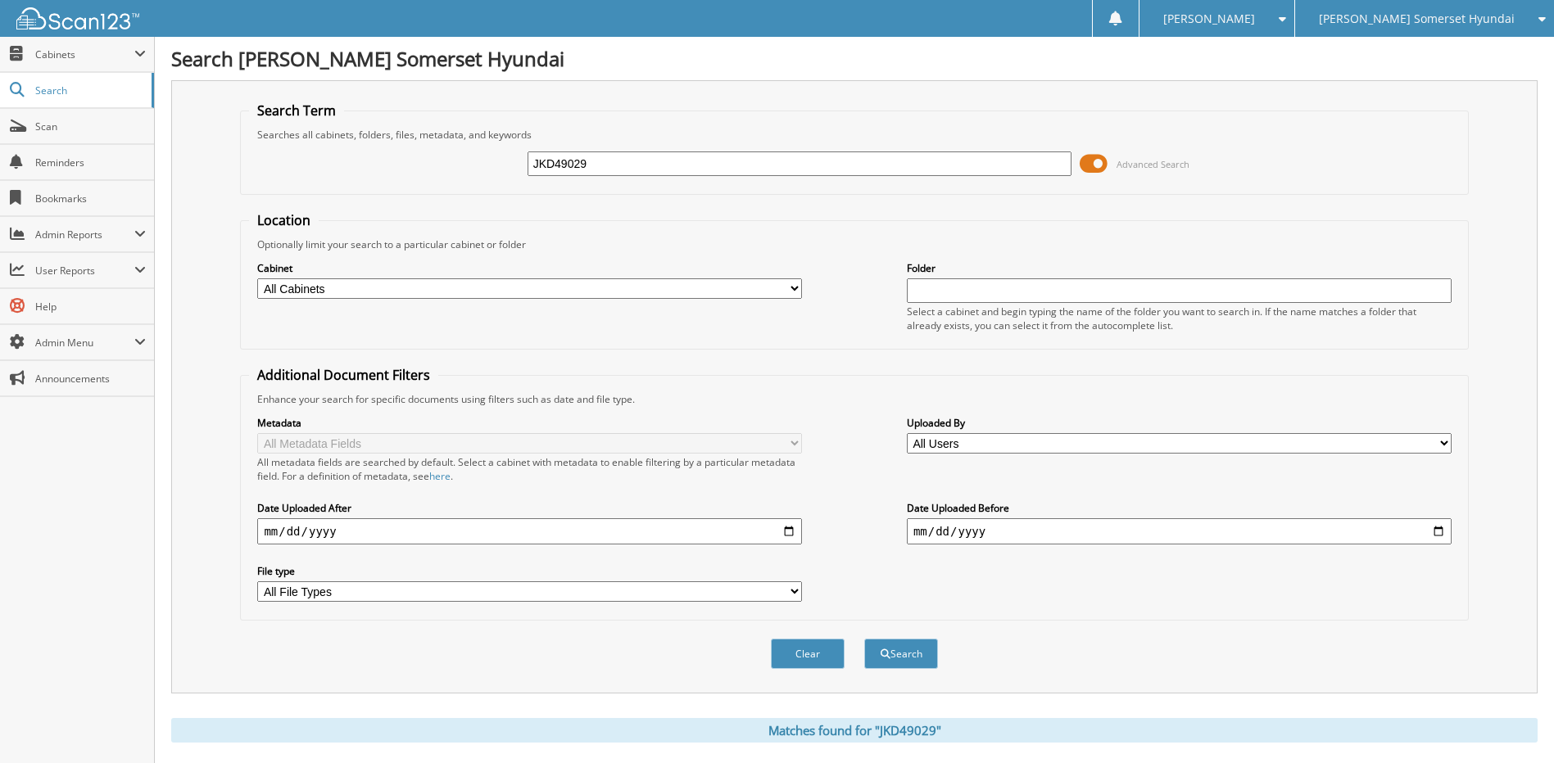
click at [0, 171] on html "[PERSON_NAME] Settings Logout [PERSON_NAME] Somerset Hyundai [PERSON_NAME] Chev…" at bounding box center [777, 676] width 1554 height 1352
type input "[PERSON_NAME]"
click at [864, 639] on button "Search" at bounding box center [901, 654] width 74 height 30
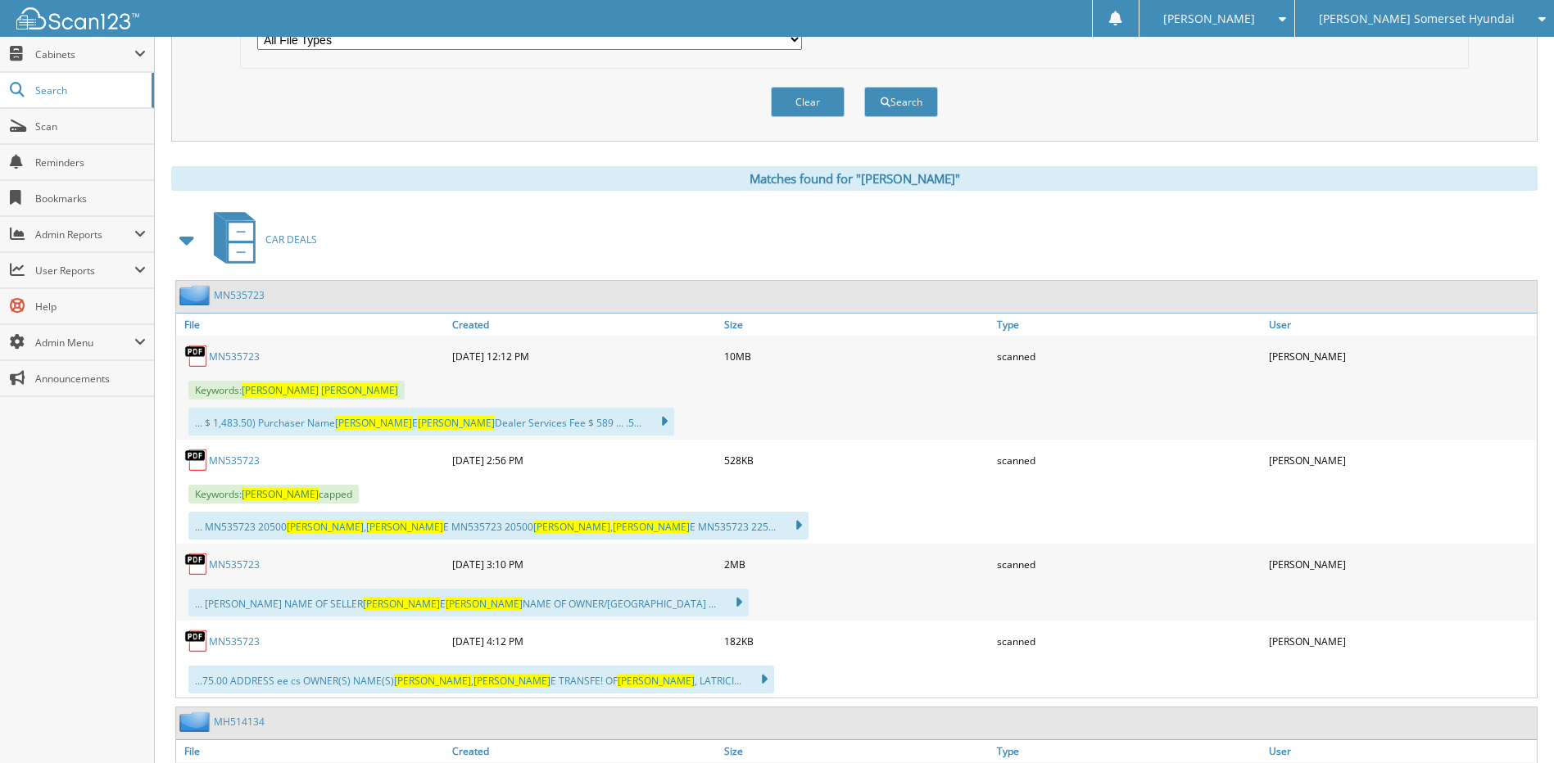
scroll to position [573, 0]
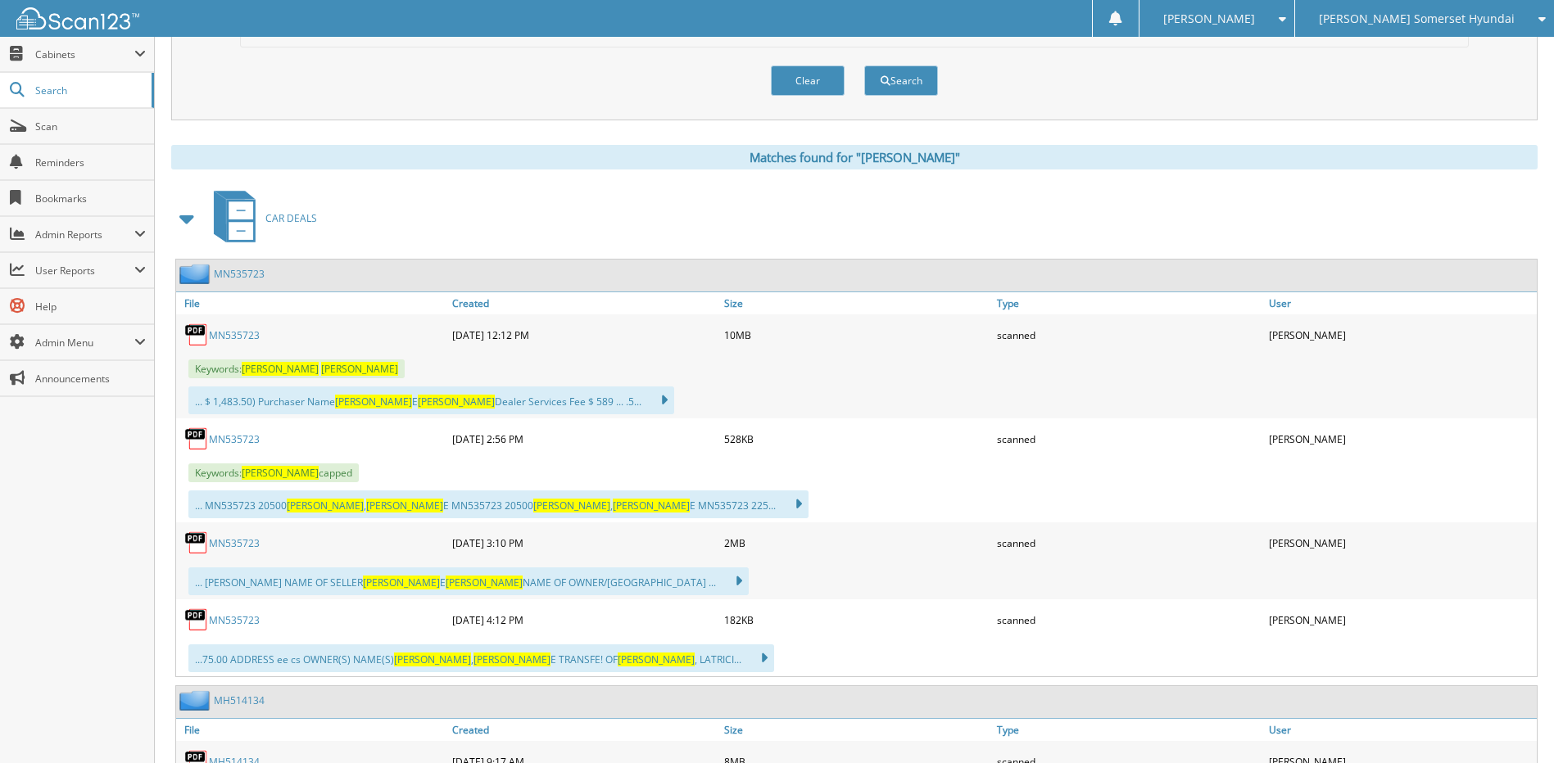
click at [222, 333] on link "MN535723" at bounding box center [234, 336] width 51 height 14
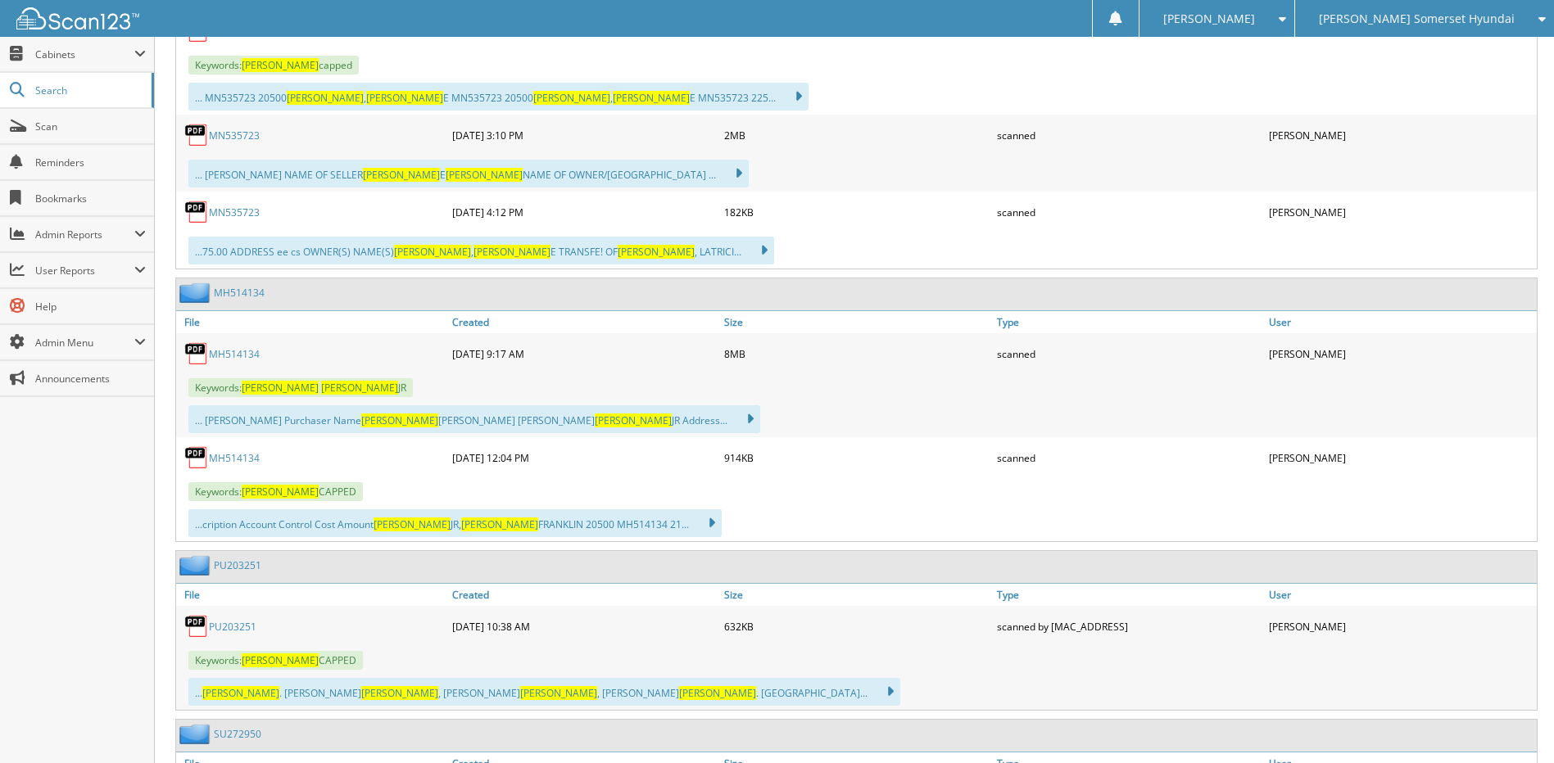
scroll to position [983, 0]
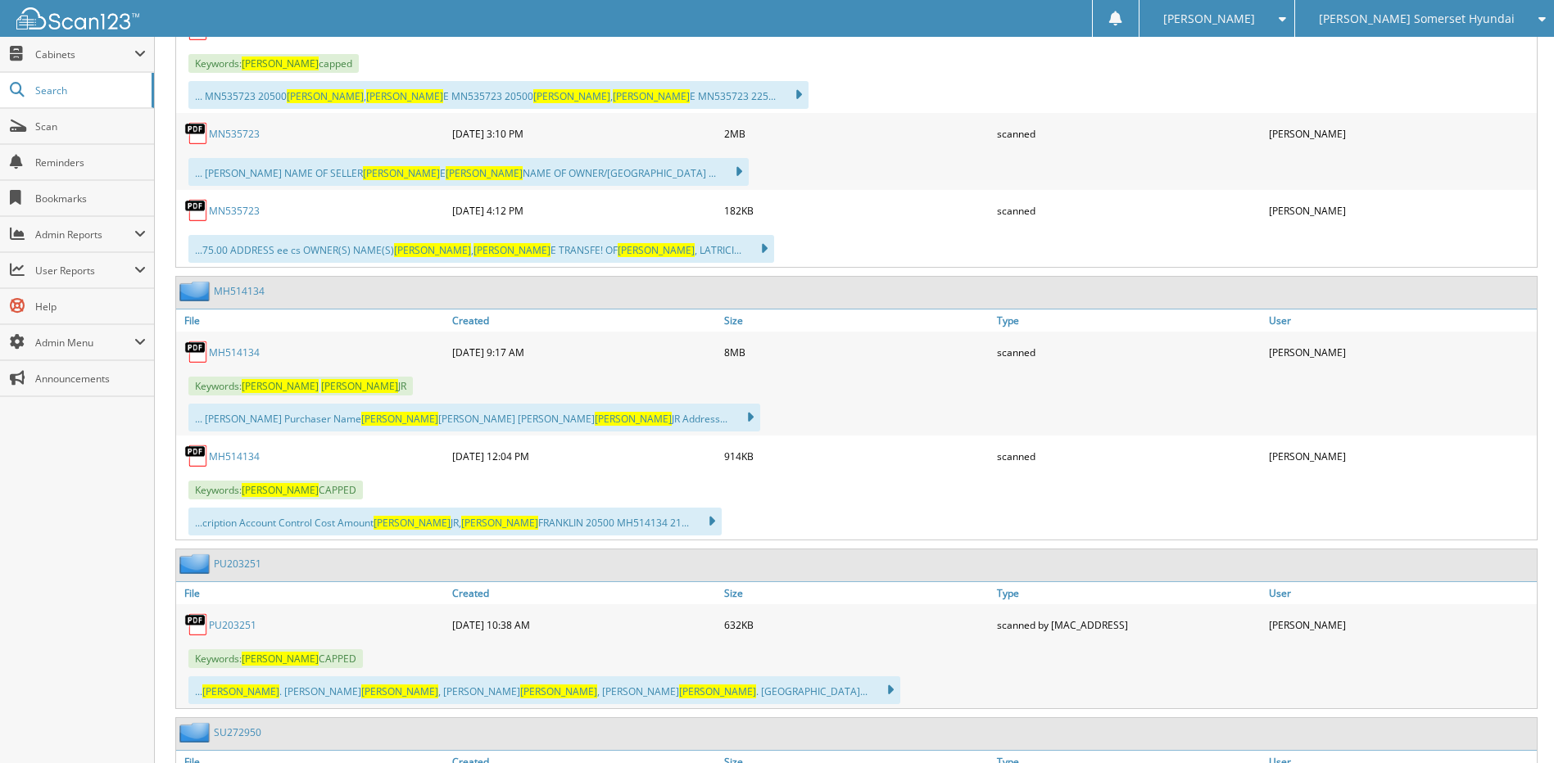
click at [229, 352] on link "MH514134" at bounding box center [234, 353] width 51 height 14
click at [1424, 15] on span "[PERSON_NAME] Somerset Hyundai" at bounding box center [1417, 19] width 196 height 10
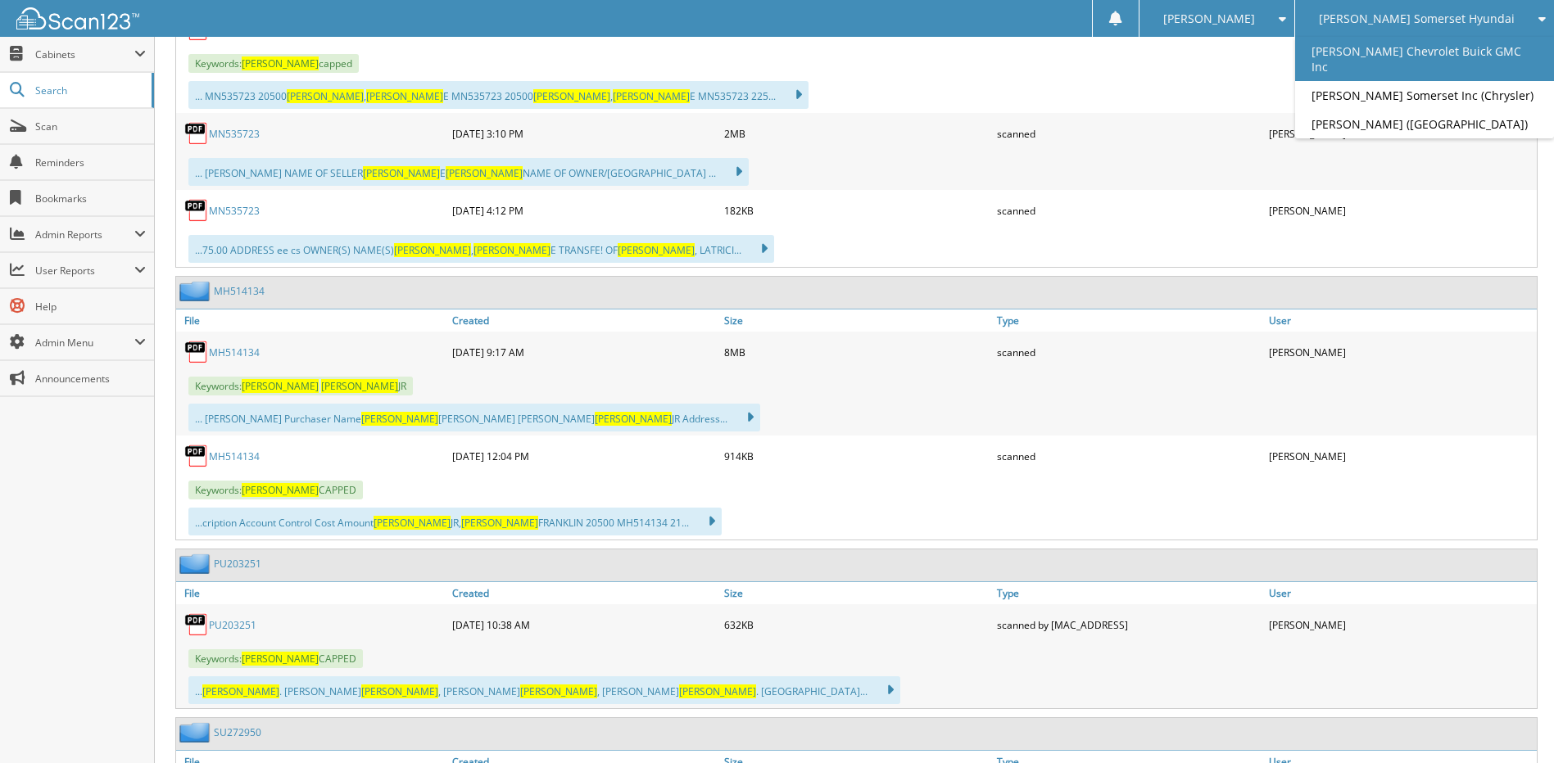
click at [1434, 48] on link "[PERSON_NAME] Chevrolet Buick GMC Inc" at bounding box center [1424, 59] width 259 height 44
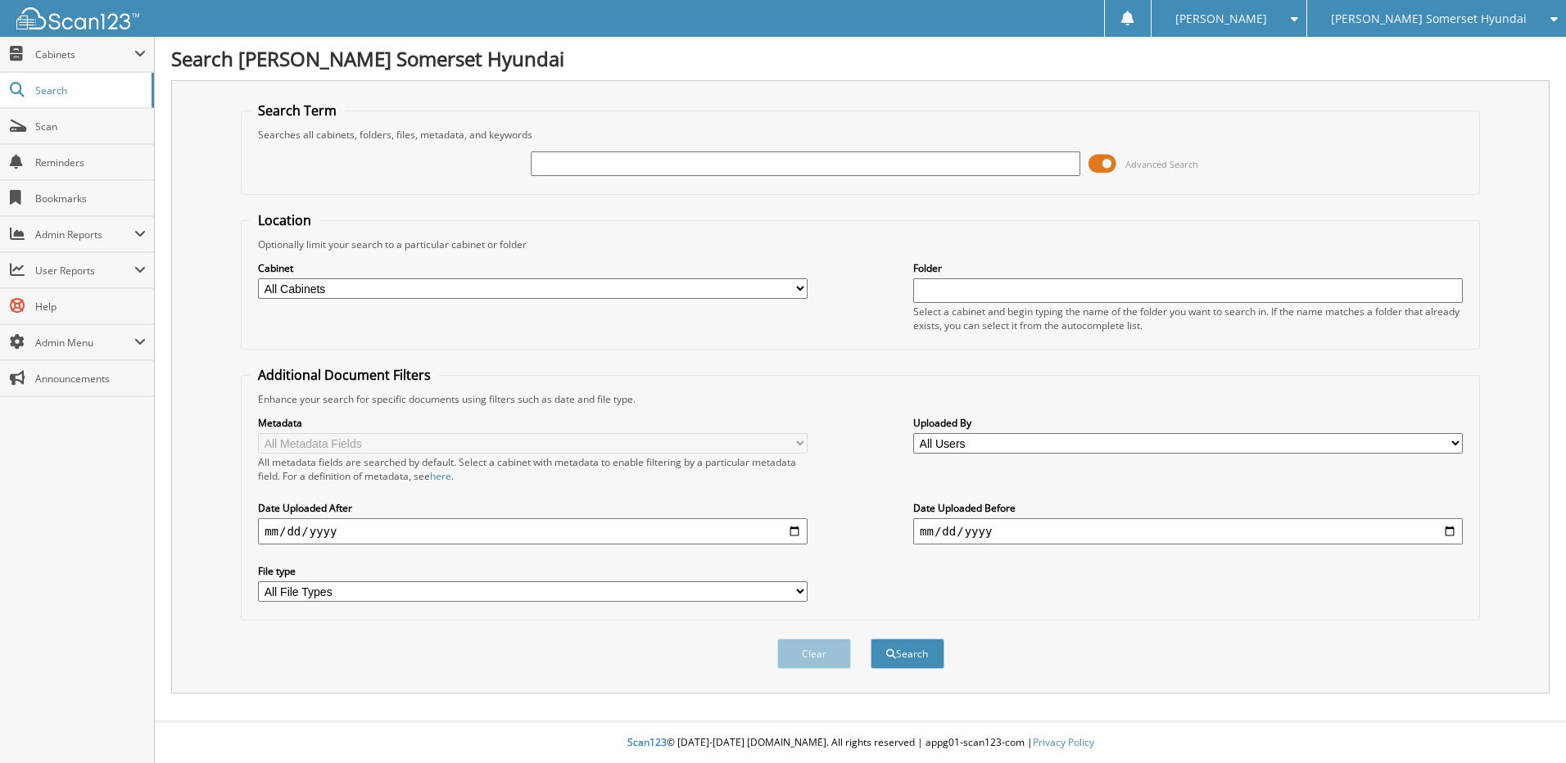
click at [585, 161] on input "text" at bounding box center [806, 164] width 550 height 25
type input "SU076395"
click at [871, 639] on button "Search" at bounding box center [908, 654] width 74 height 30
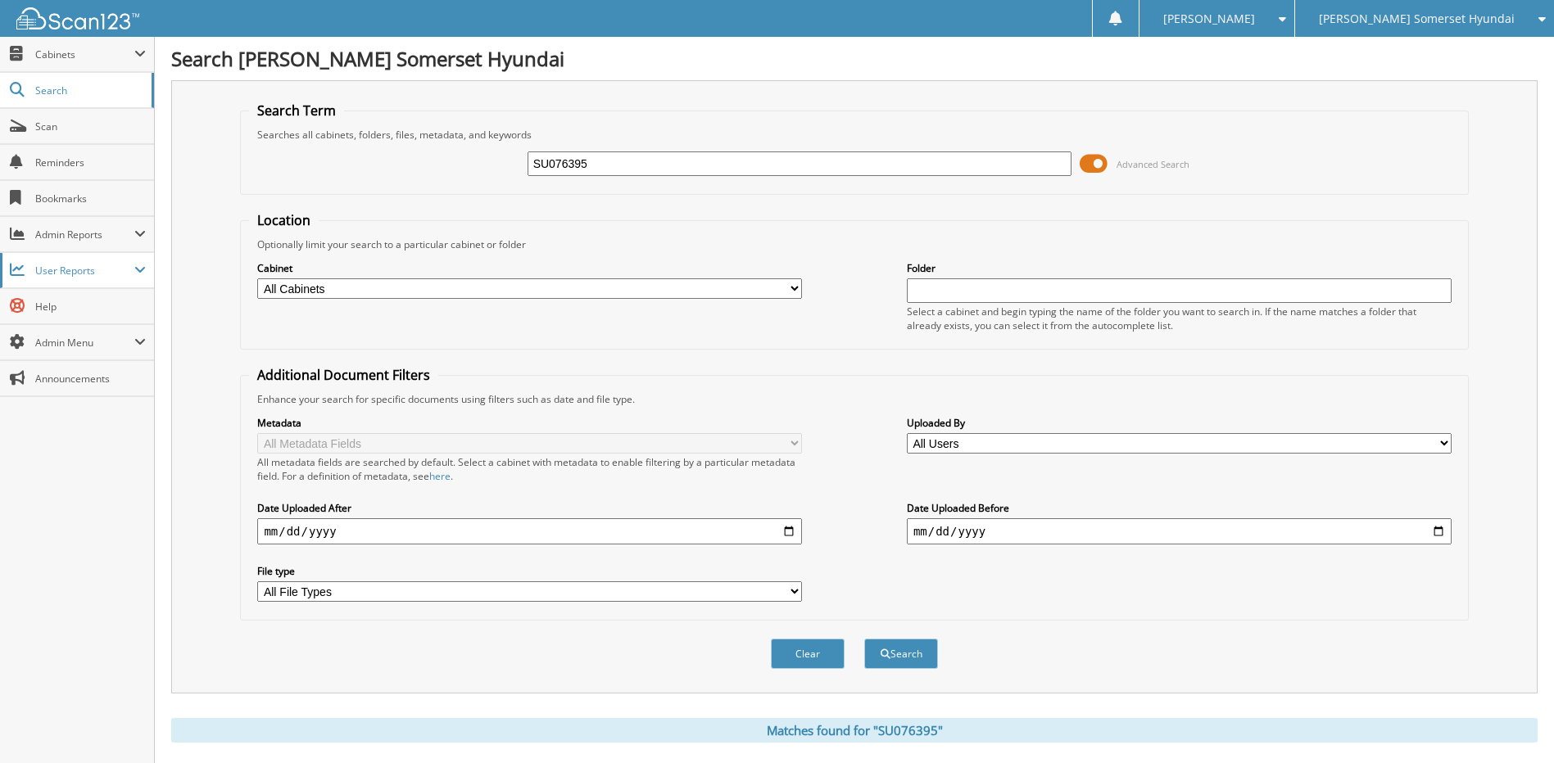
click at [59, 257] on span "User Reports" at bounding box center [77, 270] width 154 height 35
click at [358, 158] on div "SU076395 Advanced Search" at bounding box center [854, 164] width 1210 height 44
drag, startPoint x: 696, startPoint y: 151, endPoint x: 689, endPoint y: 155, distance: 8.4
click at [696, 151] on div "SU076395" at bounding box center [800, 164] width 545 height 28
drag, startPoint x: 686, startPoint y: 158, endPoint x: 446, endPoint y: 158, distance: 240.0
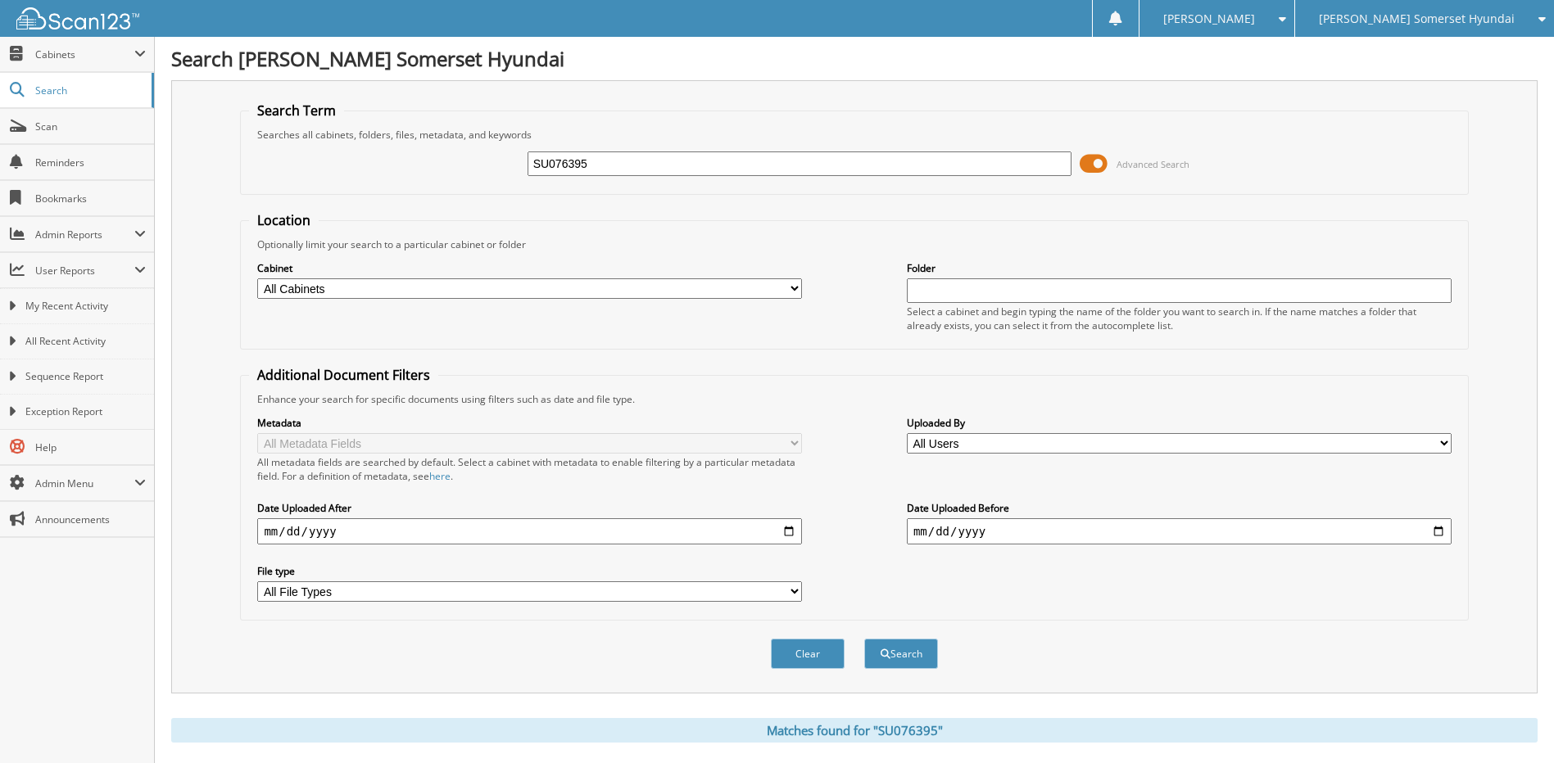
click at [479, 158] on div "SU076395 Advanced Search" at bounding box center [854, 164] width 1210 height 44
type input "SY039293"
click at [864, 639] on button "Search" at bounding box center [901, 654] width 74 height 30
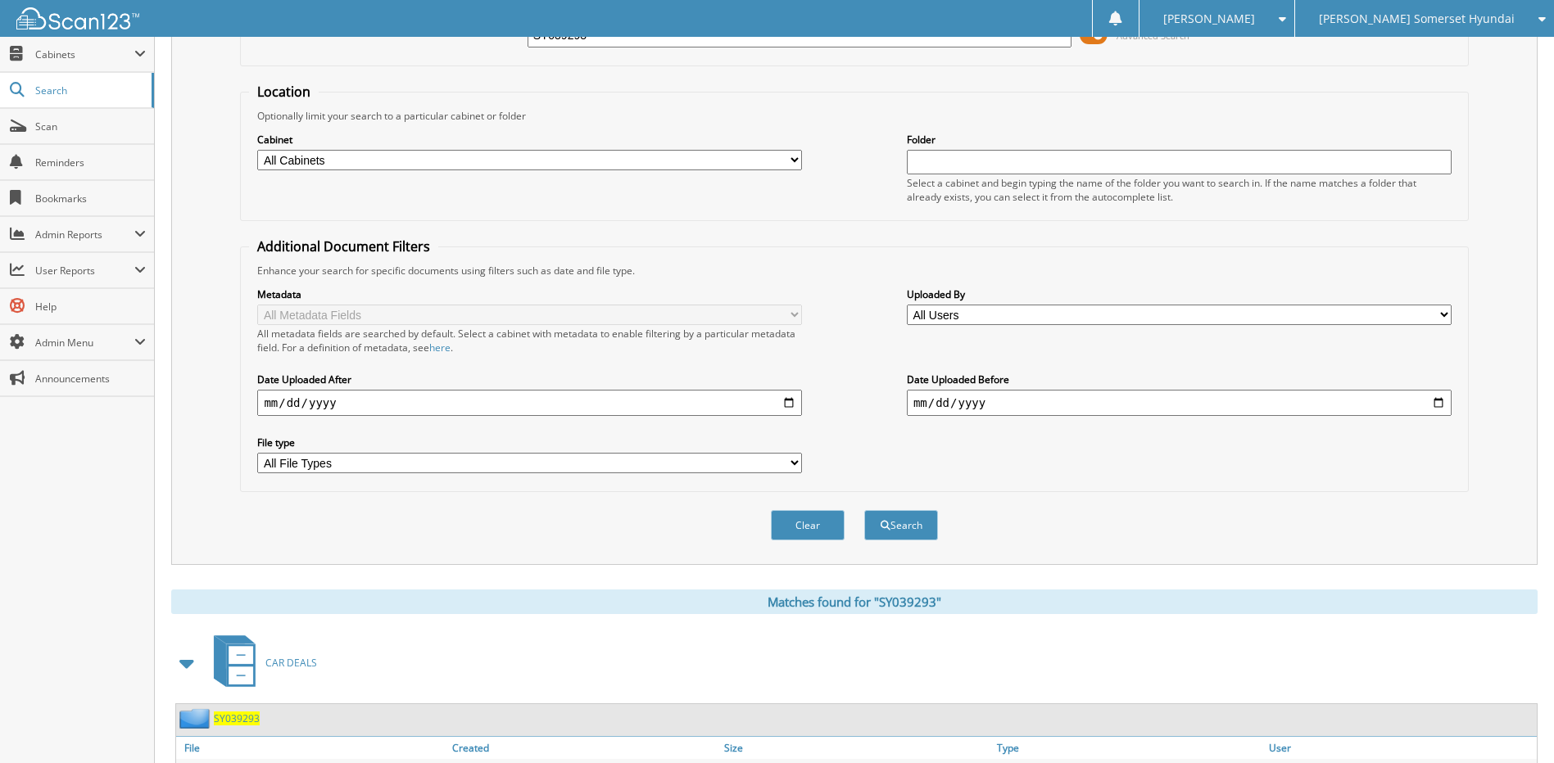
scroll to position [279, 0]
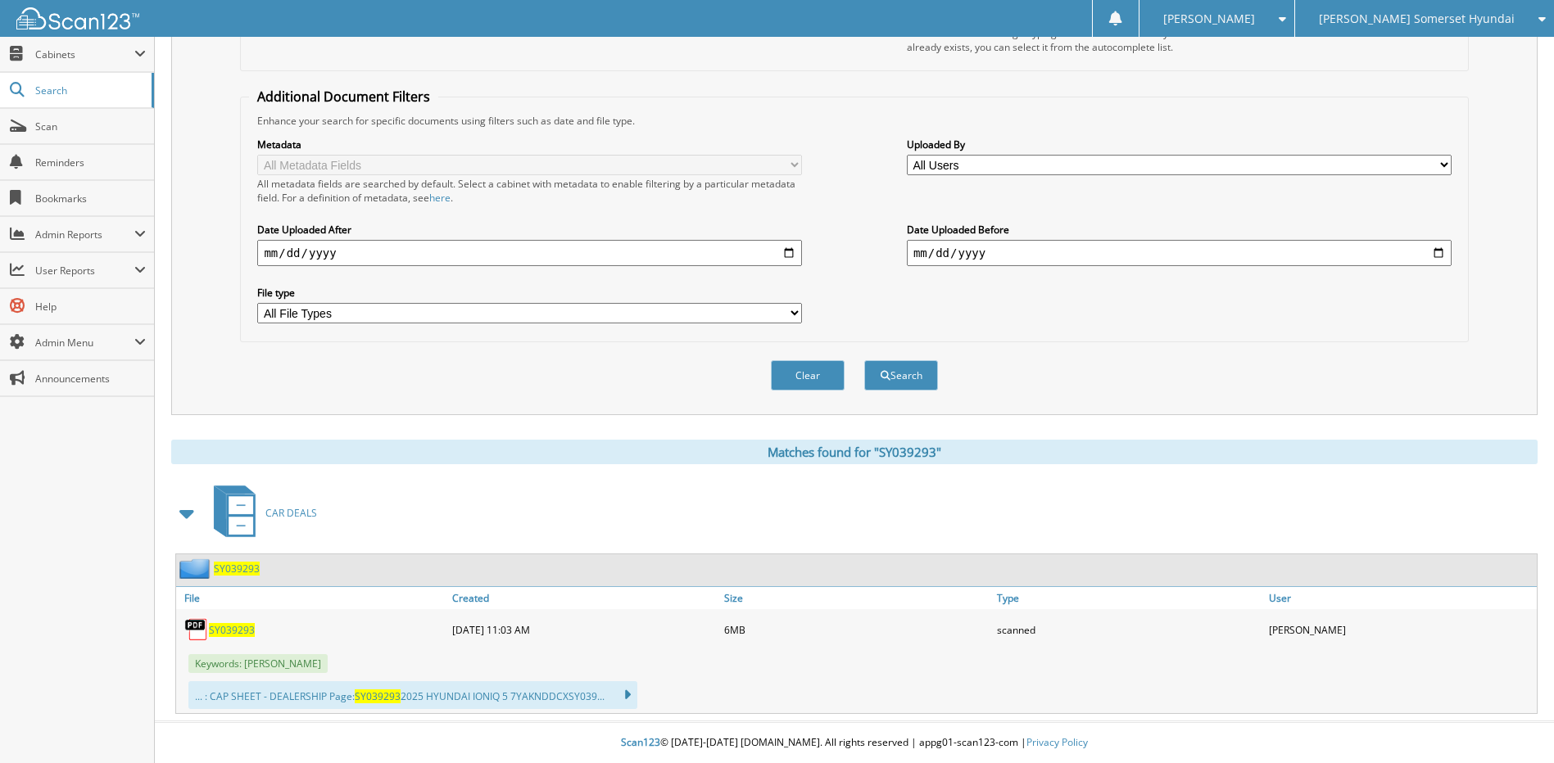
click at [230, 630] on span "SY039293" at bounding box center [232, 630] width 46 height 14
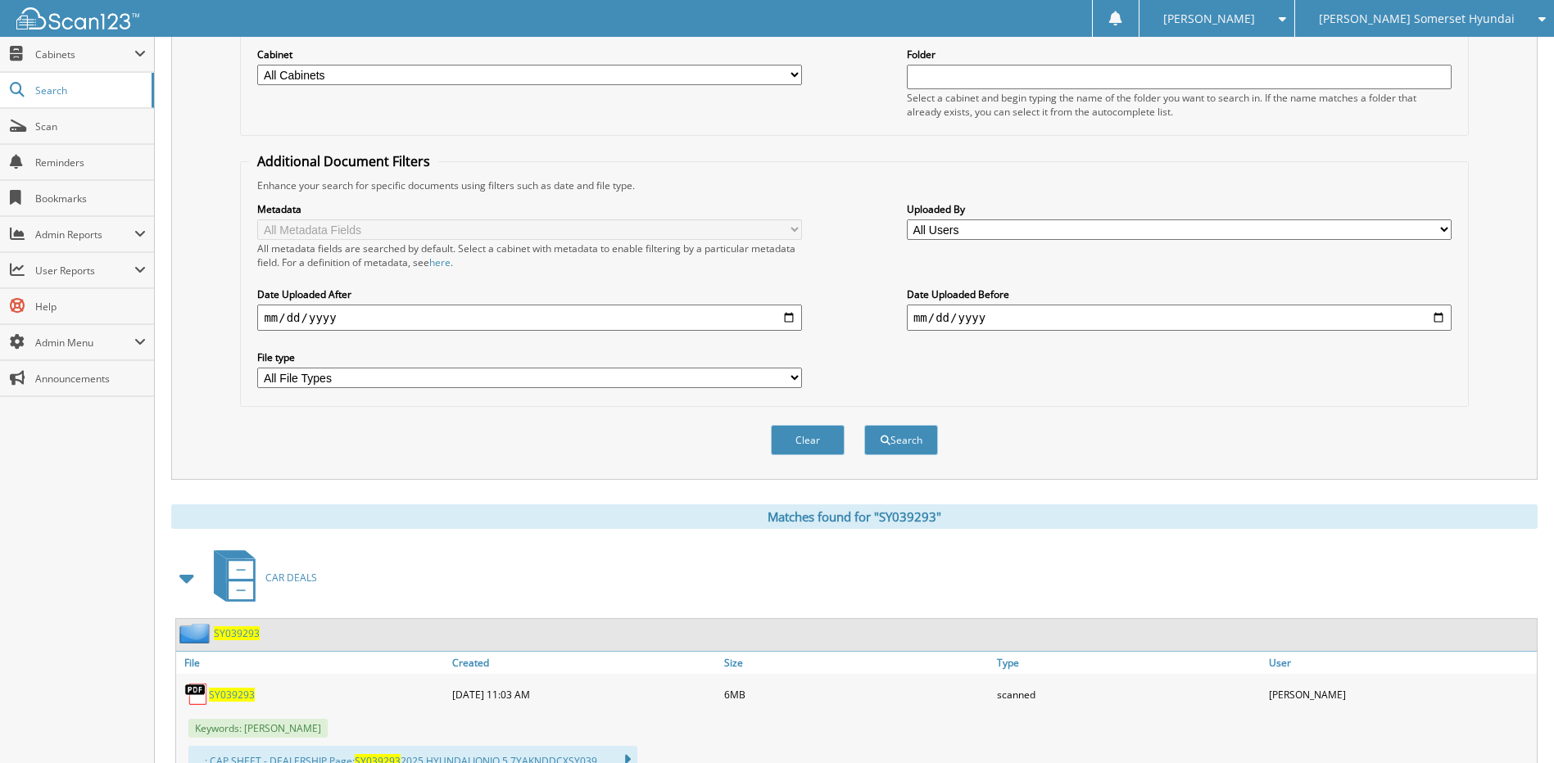
scroll to position [116, 0]
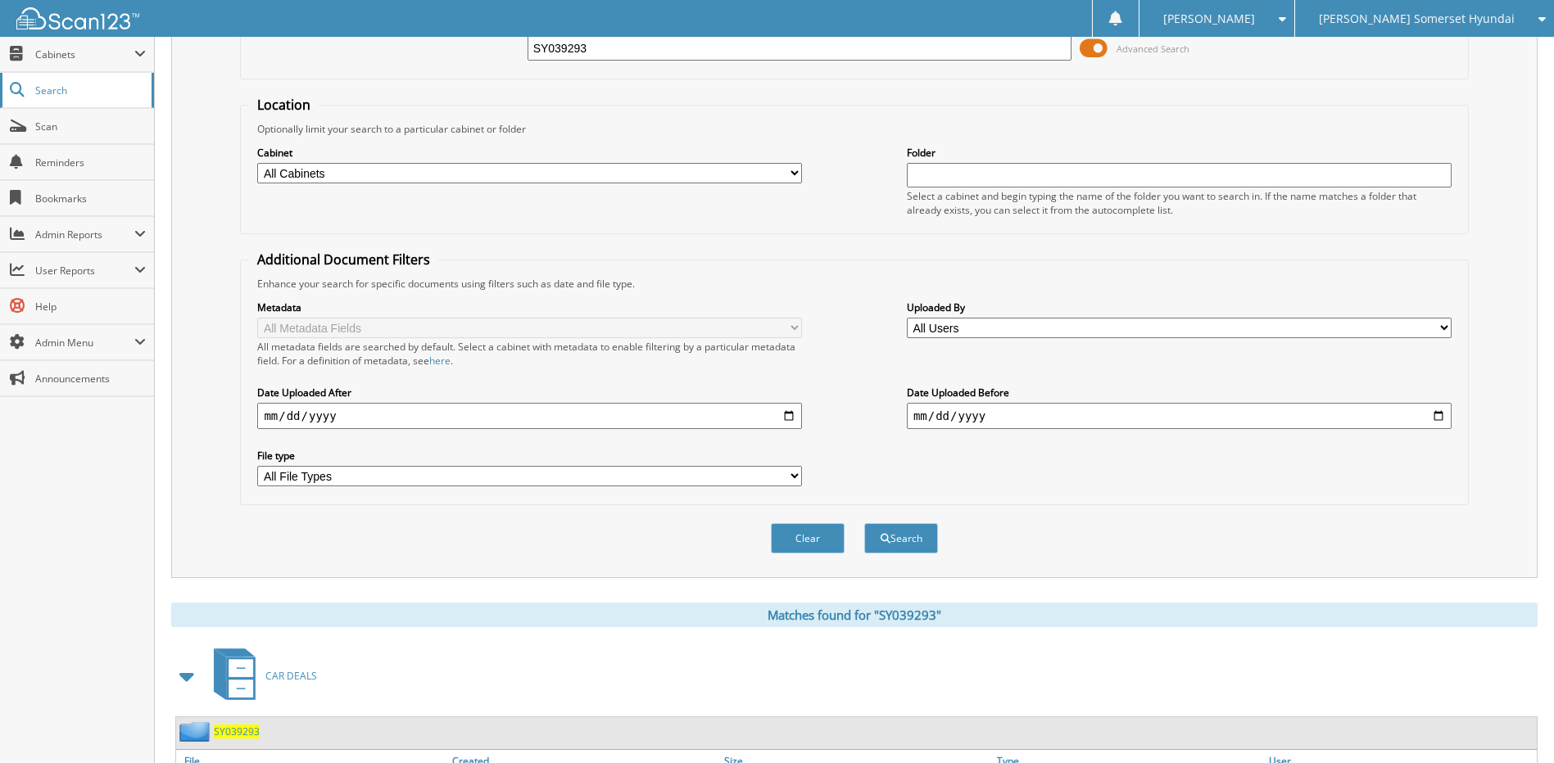
drag, startPoint x: 633, startPoint y: 51, endPoint x: 99, endPoint y: 99, distance: 536.3
click at [93, 106] on body "Jennifer P. Settings Logout Don Franklin Somerset Hyundai Don Franklin Chevrole…" at bounding box center [777, 405] width 1554 height 1042
type input "tu033774"
click at [864, 523] on button "Search" at bounding box center [901, 538] width 74 height 30
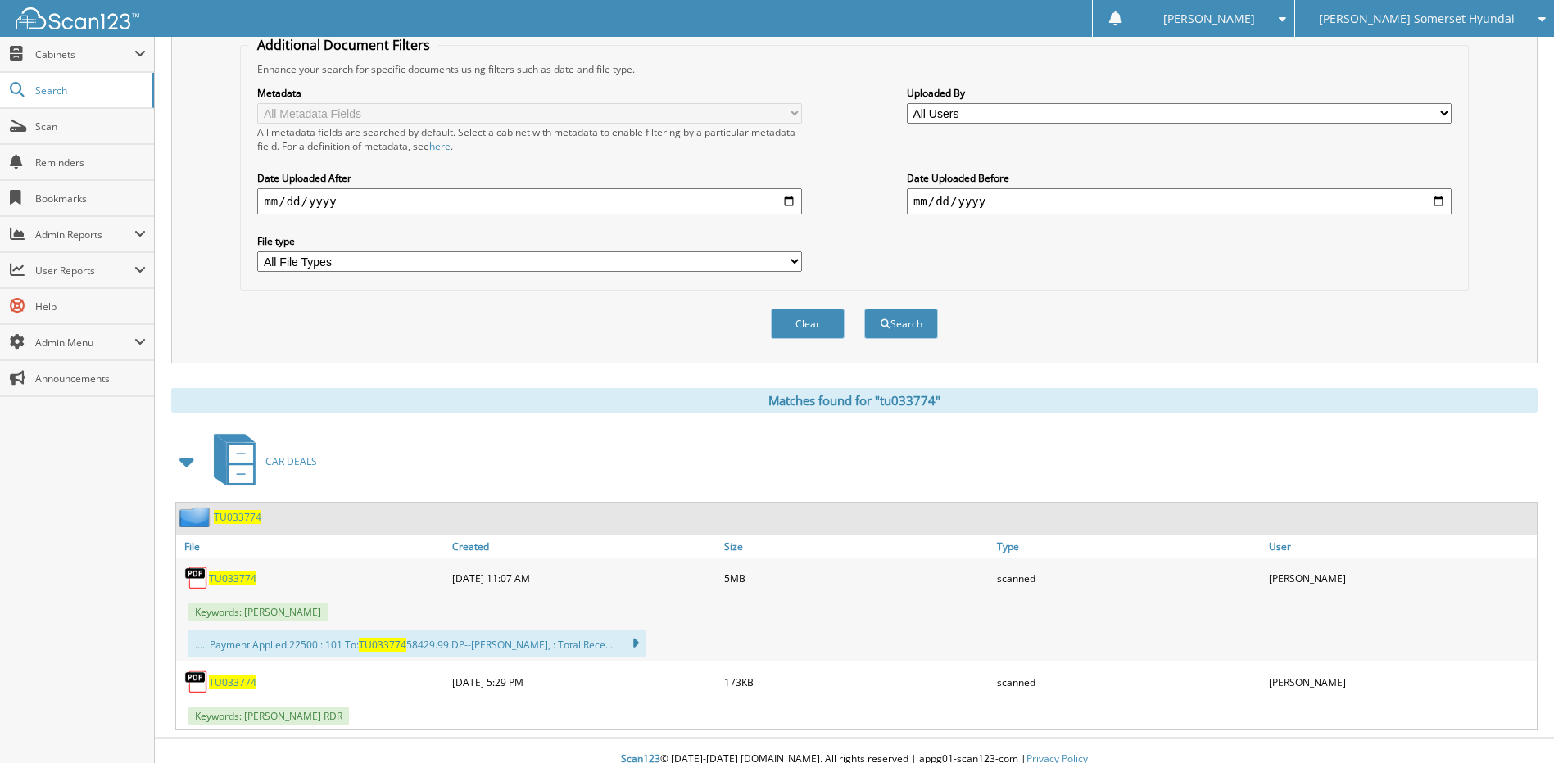
scroll to position [347, 0]
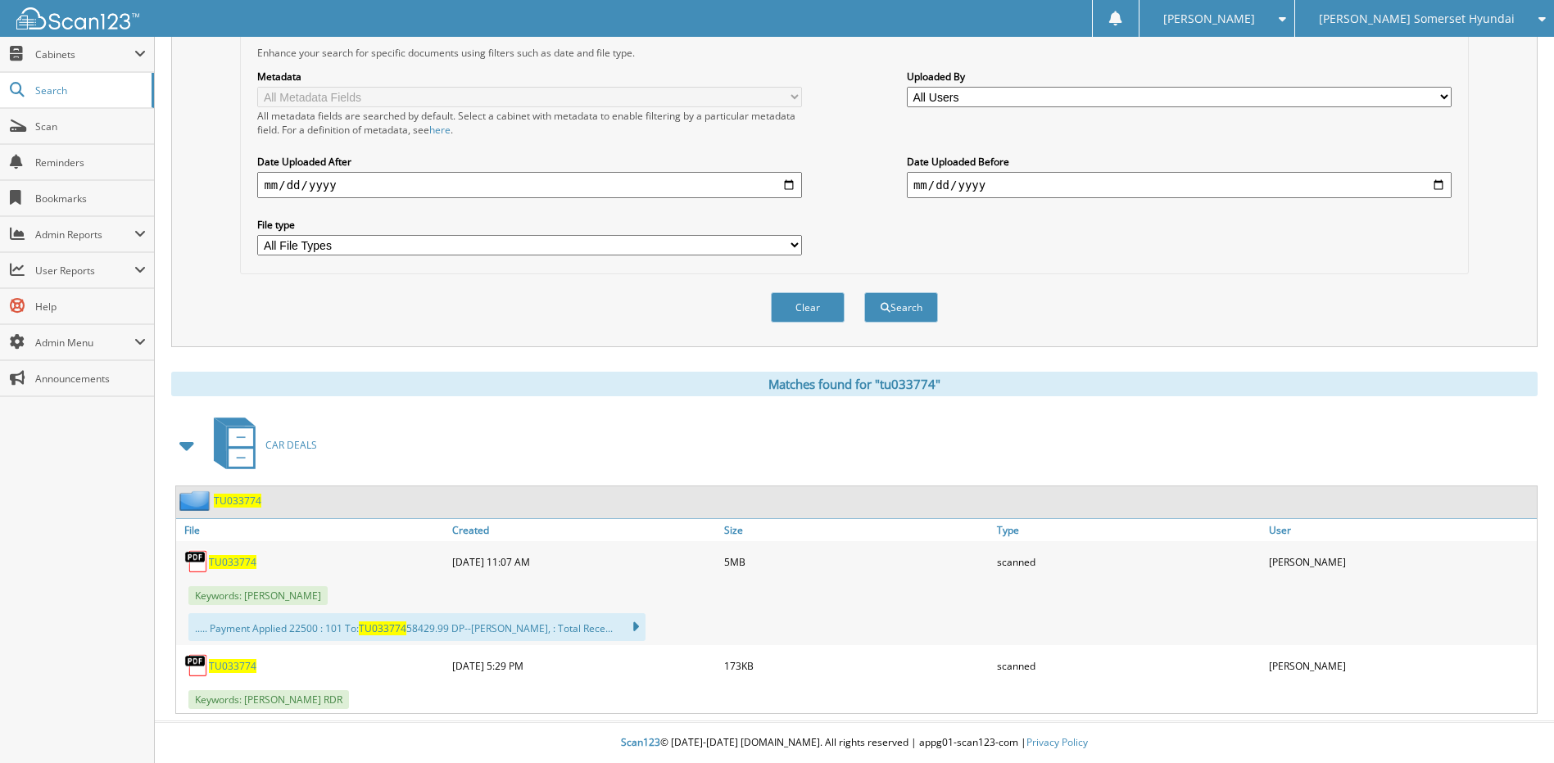
click at [242, 563] on span "TU033774" at bounding box center [233, 562] width 48 height 14
click at [79, 121] on span "Scan" at bounding box center [90, 127] width 111 height 14
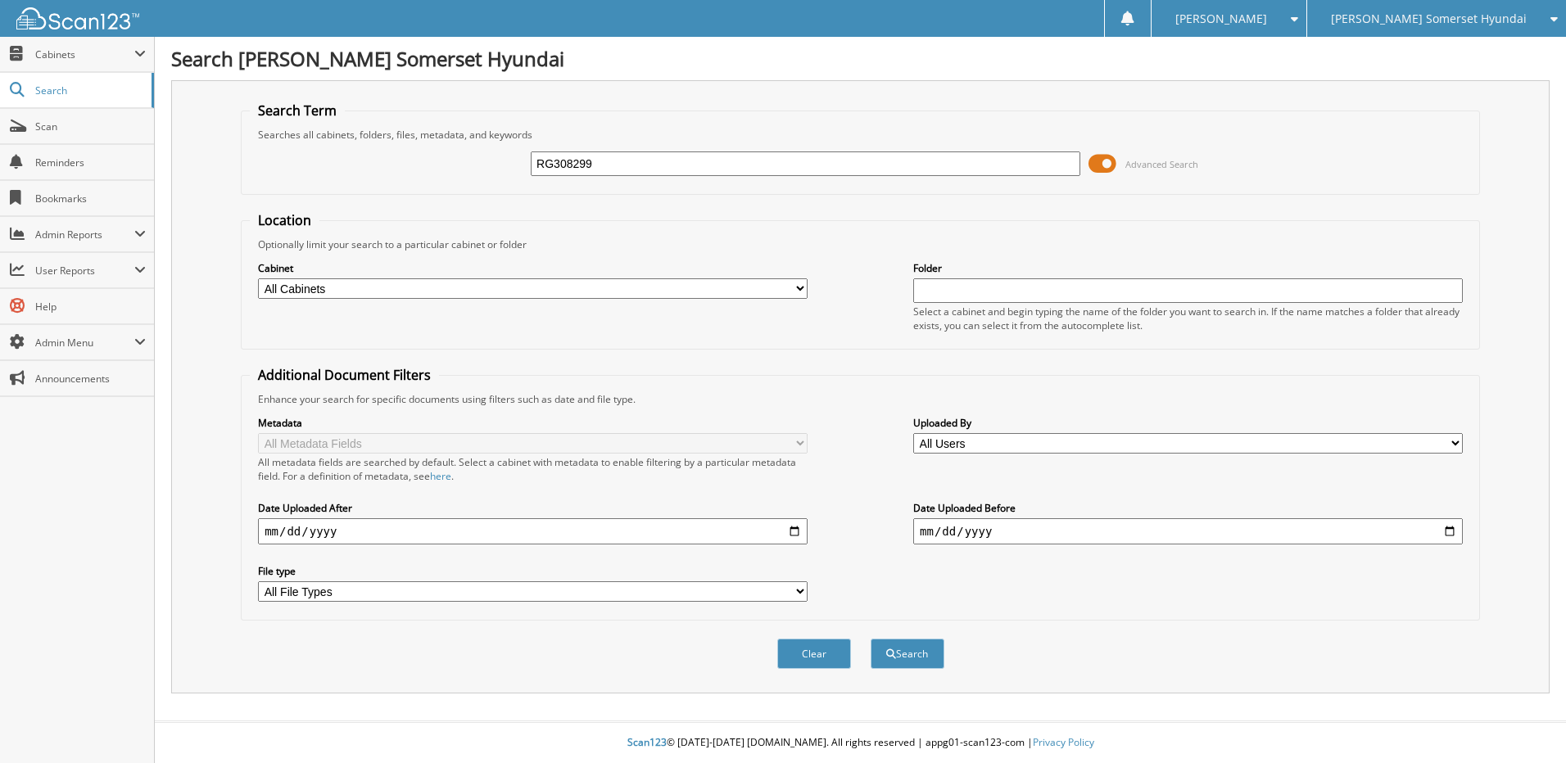
type input "RG308299"
click at [871, 639] on button "Search" at bounding box center [908, 654] width 74 height 30
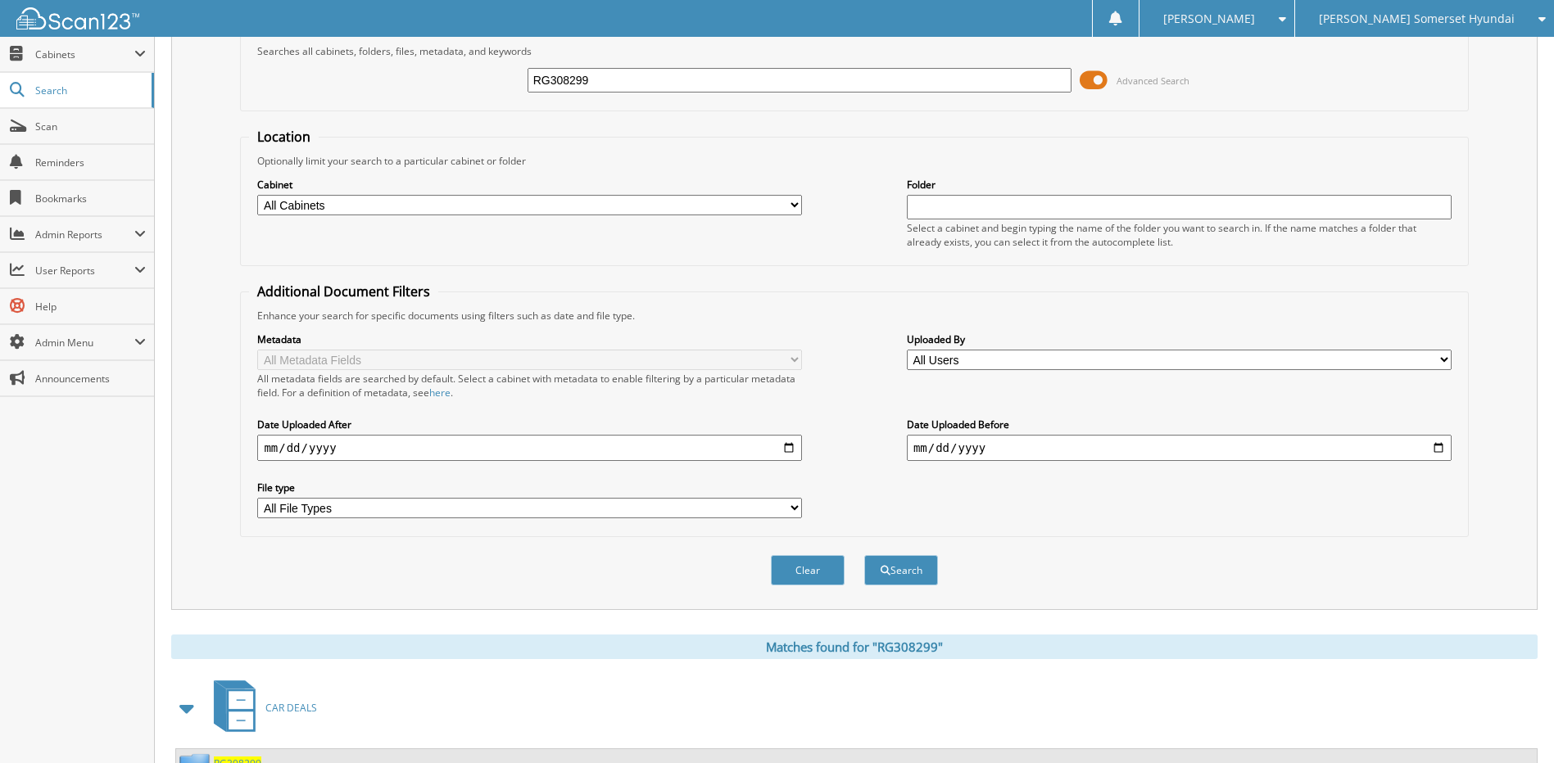
scroll to position [279, 0]
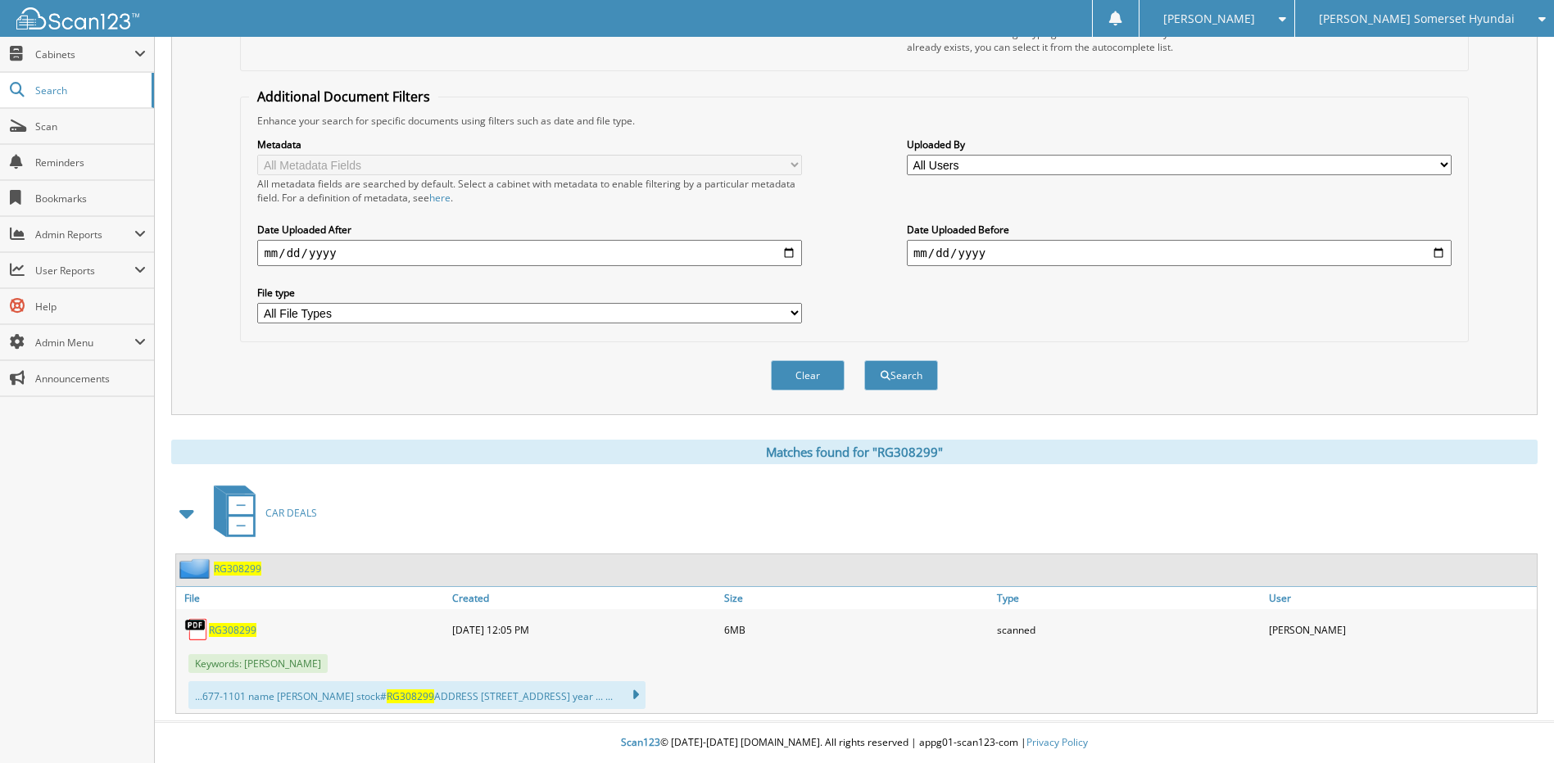
click at [236, 628] on span "RG308299" at bounding box center [233, 630] width 48 height 14
click at [75, 128] on span "Scan" at bounding box center [90, 127] width 111 height 14
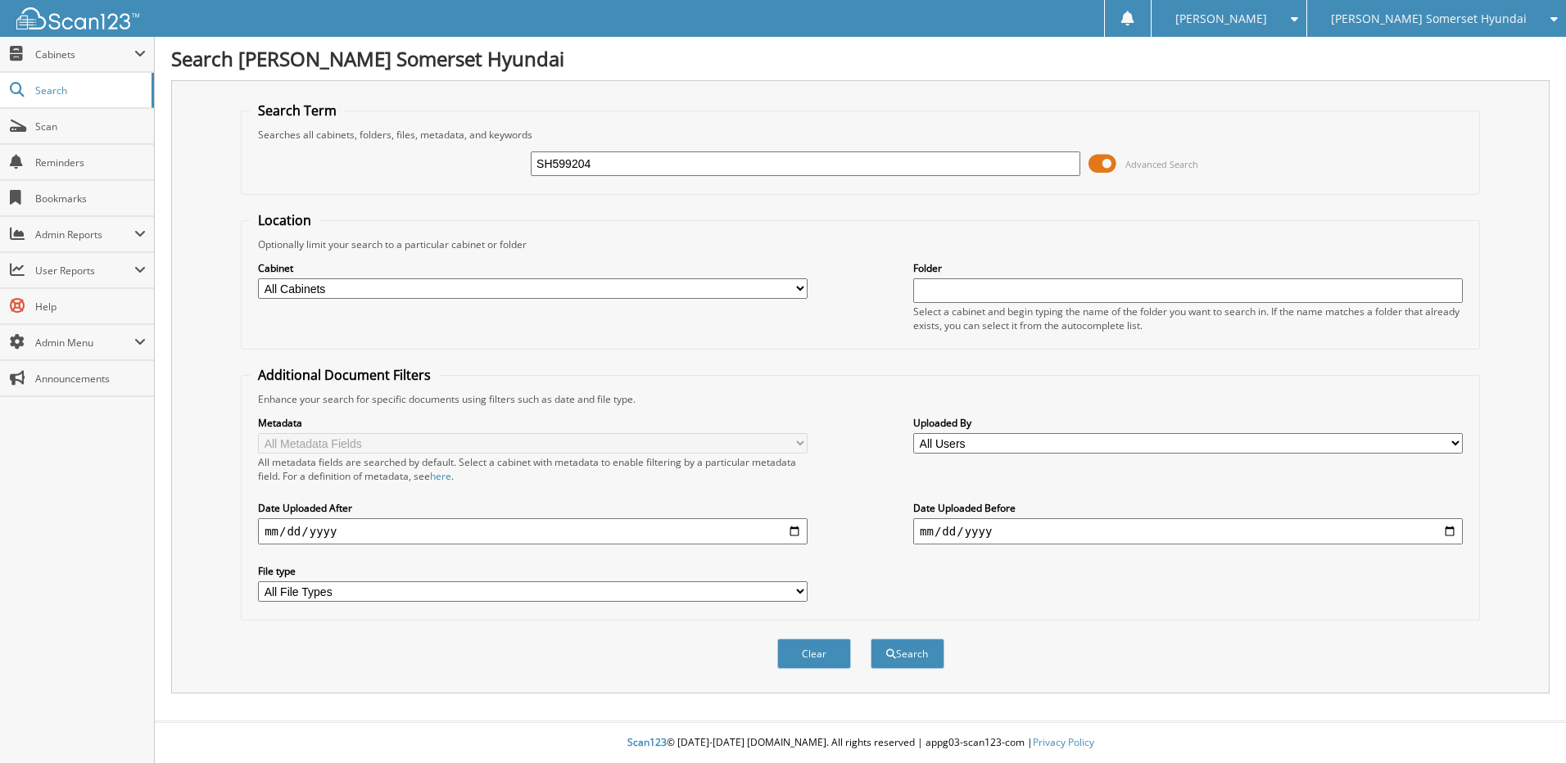
type input "SH599204"
click at [871, 639] on button "Search" at bounding box center [908, 654] width 74 height 30
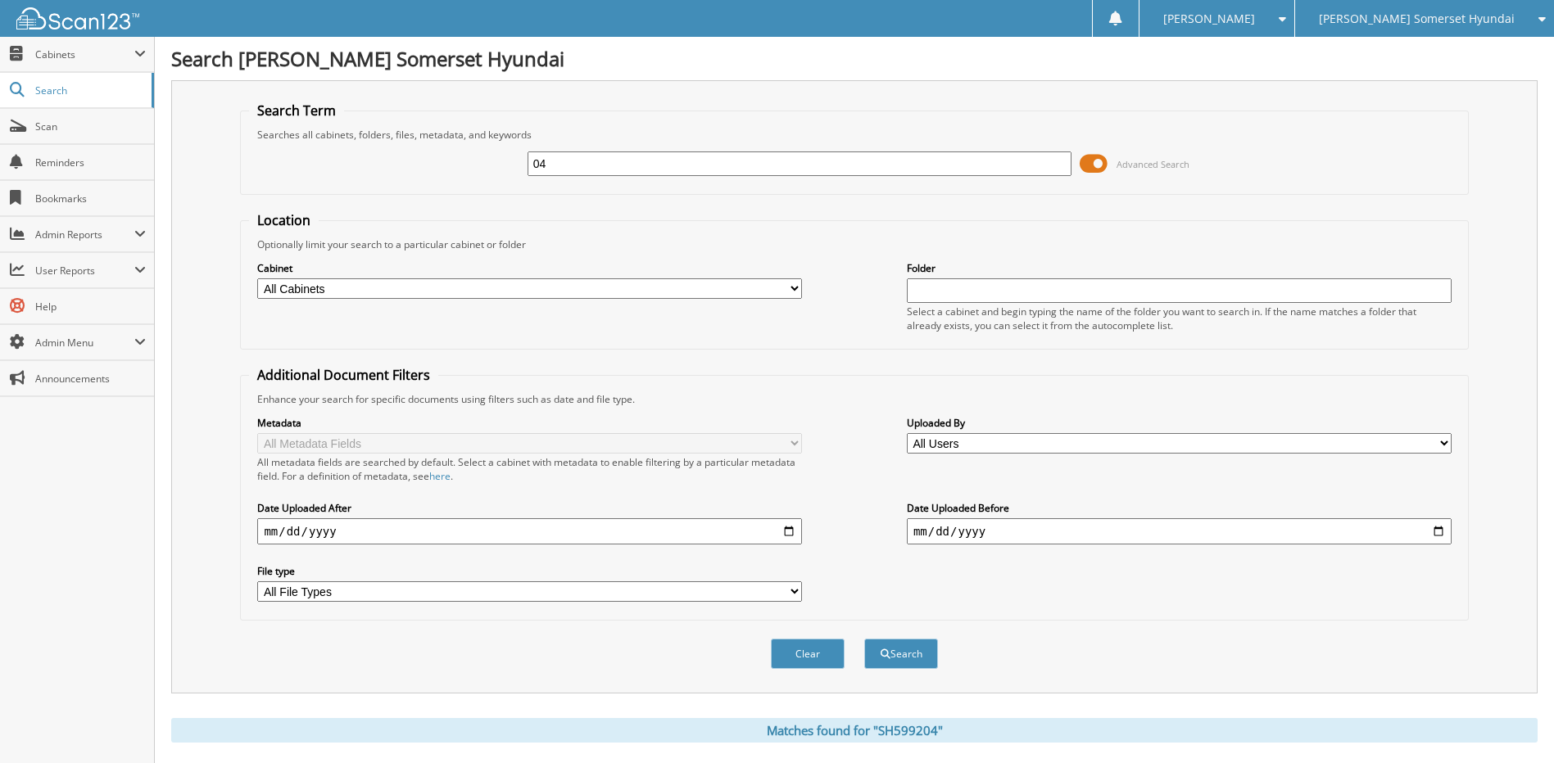
type input "4"
paste input "SH150363"
type input "SH150363"
click at [864, 639] on button "Search" at bounding box center [901, 654] width 74 height 30
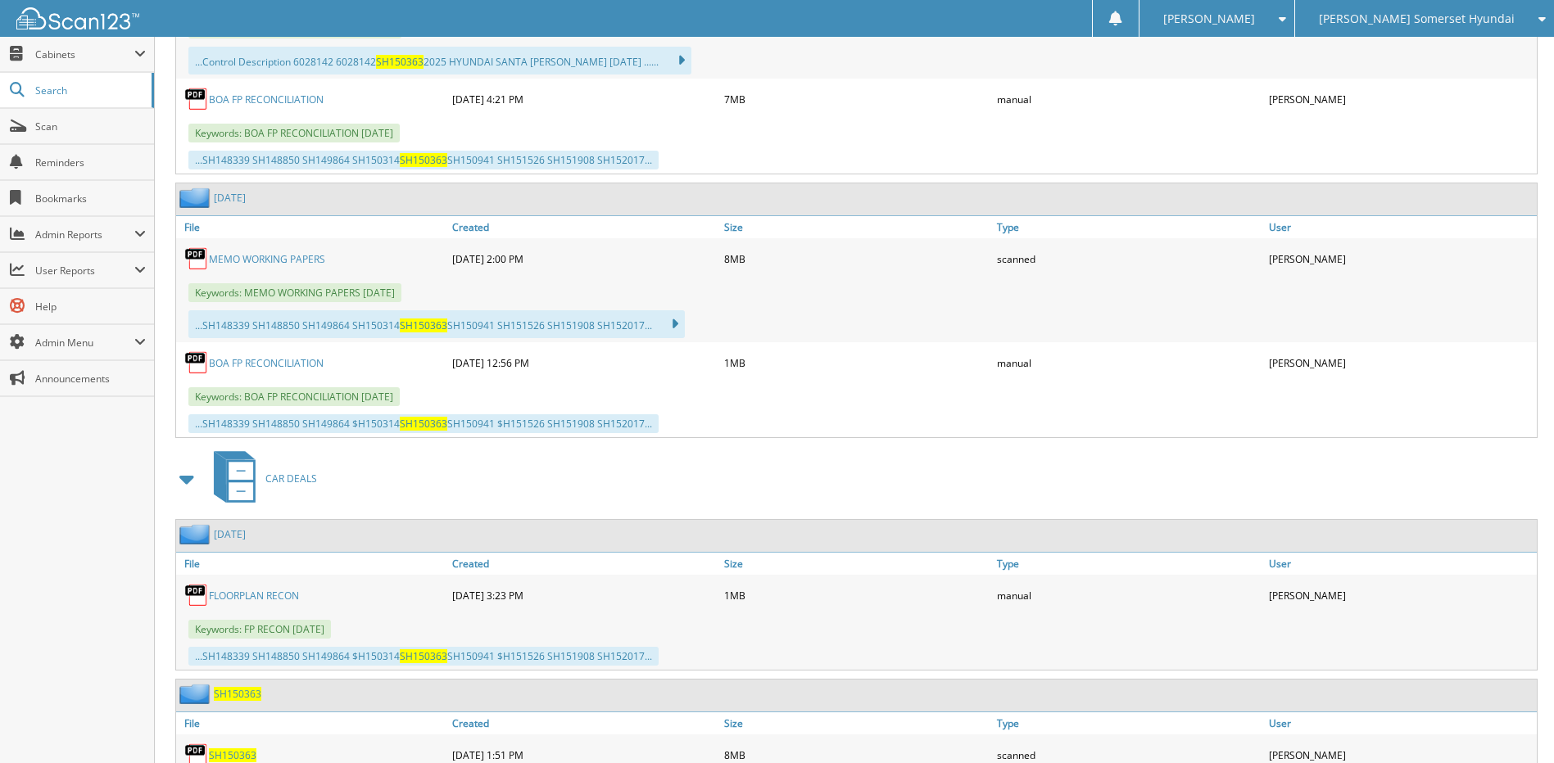
scroll to position [1688, 0]
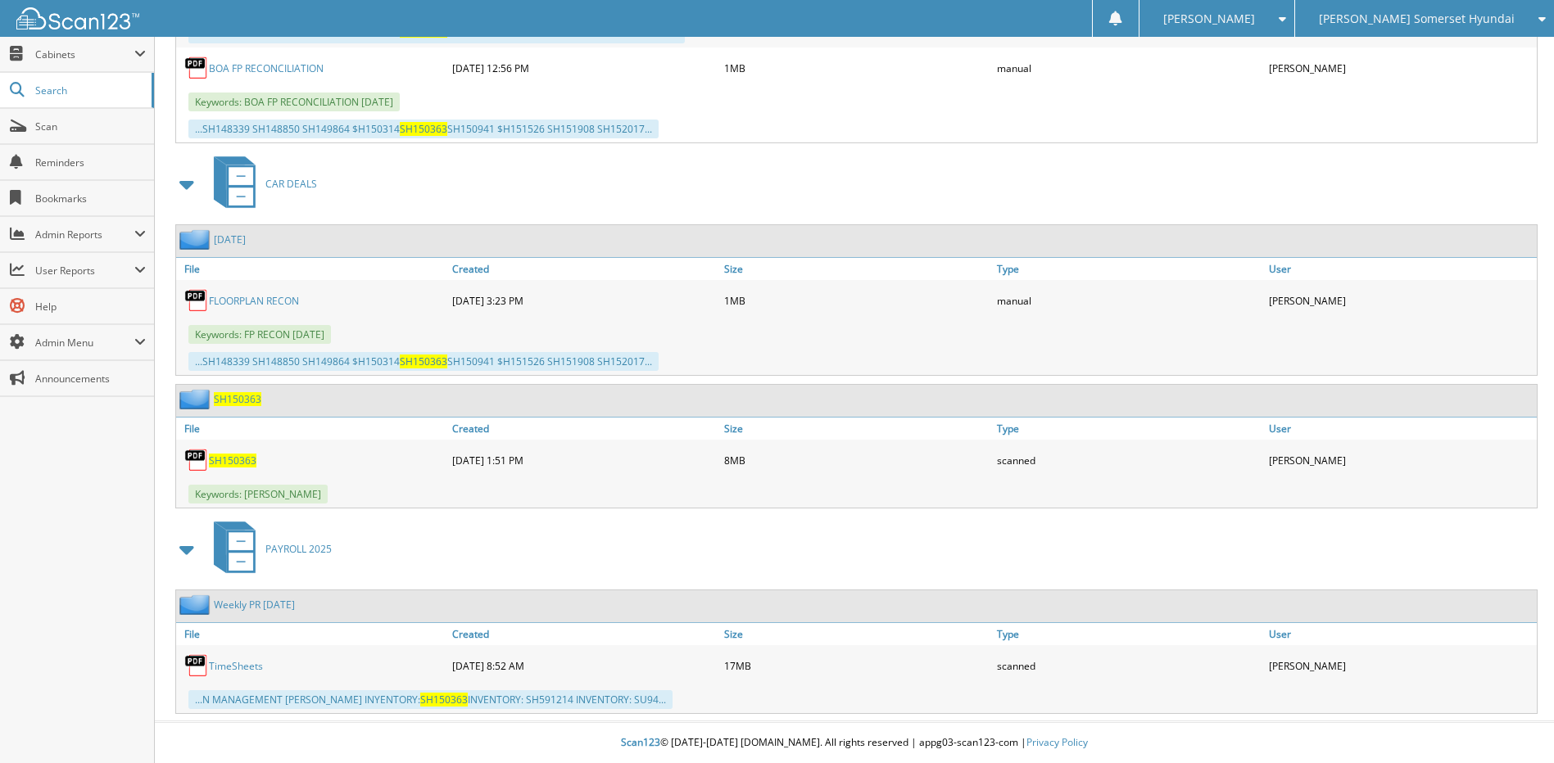
click at [226, 457] on span "SH150363" at bounding box center [233, 461] width 48 height 14
click at [66, 128] on span "Scan" at bounding box center [90, 127] width 111 height 14
